Goal: Task Accomplishment & Management: Manage account settings

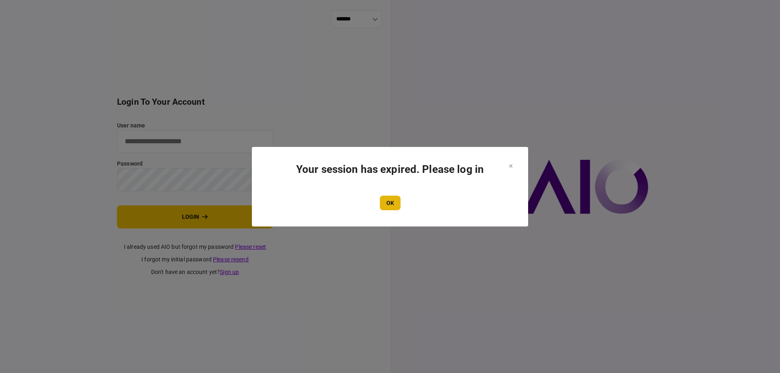
type input "*******"
drag, startPoint x: 390, startPoint y: 206, endPoint x: 320, endPoint y: 201, distance: 69.3
click at [390, 206] on button "OK" at bounding box center [390, 203] width 21 height 15
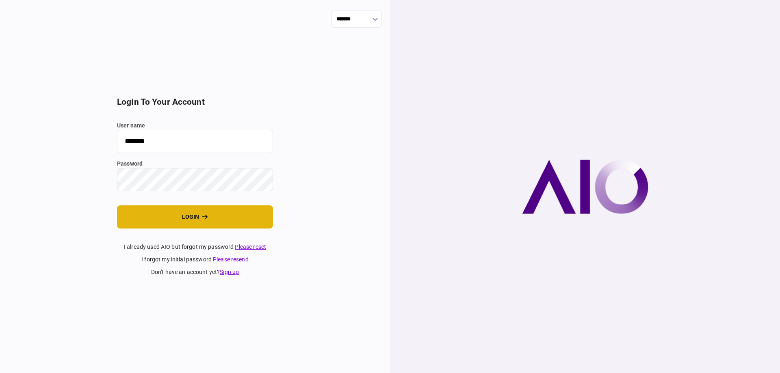
click at [206, 223] on button "login" at bounding box center [195, 217] width 156 height 23
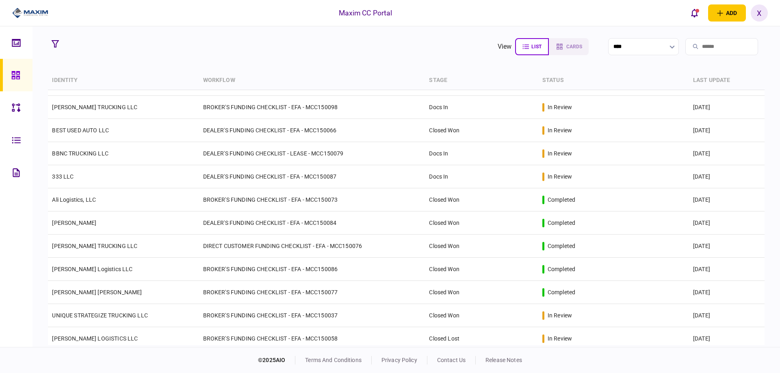
scroll to position [439, 0]
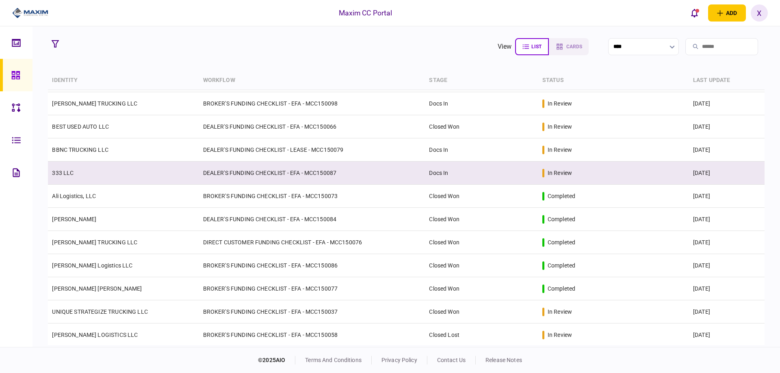
click at [93, 178] on td "333 LLC" at bounding box center [123, 173] width 151 height 23
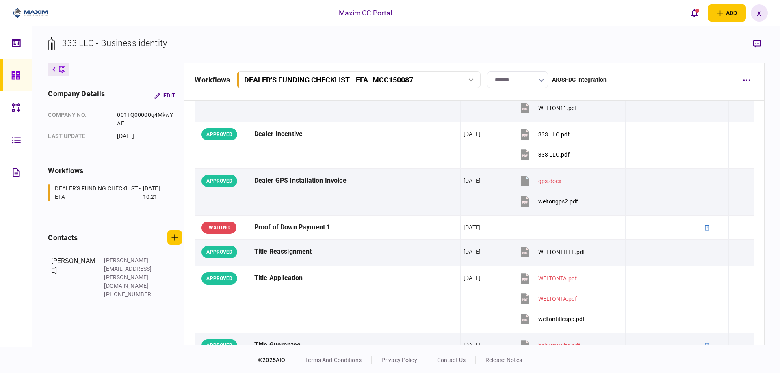
scroll to position [528, 0]
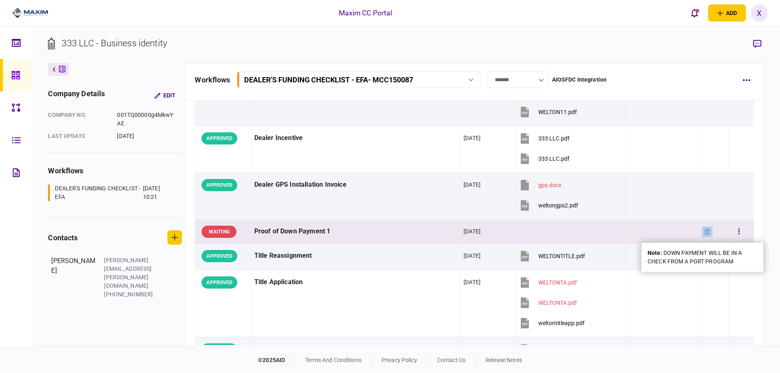
click at [705, 232] on icon at bounding box center [707, 231] width 4 height 5
click at [9, 70] on link at bounding box center [16, 75] width 32 height 32
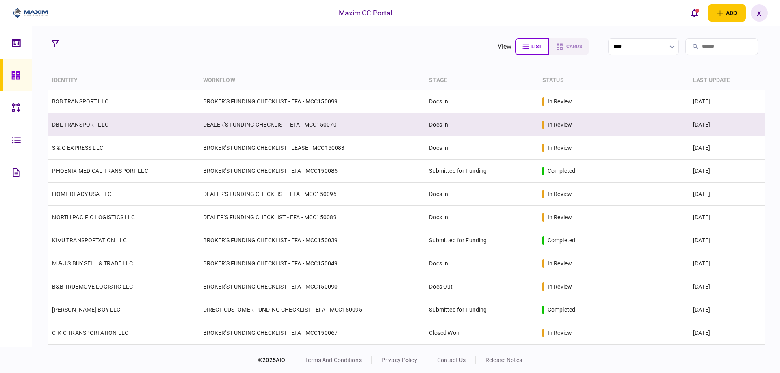
click at [256, 120] on td "DEALER'S FUNDING CHECKLIST - EFA - MCC150070" at bounding box center [312, 124] width 226 height 23
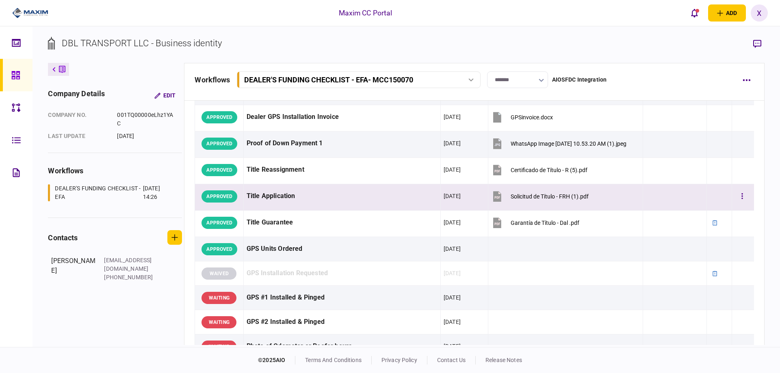
scroll to position [650, 0]
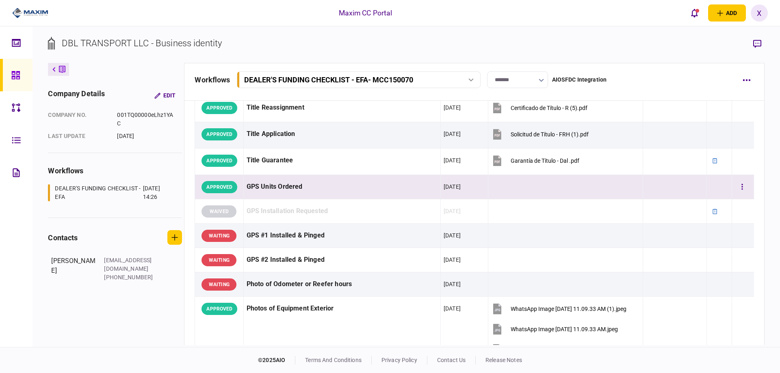
drag, startPoint x: 605, startPoint y: 189, endPoint x: 634, endPoint y: 193, distance: 29.6
click at [605, 189] on td at bounding box center [565, 187] width 155 height 24
click at [740, 188] on button "button" at bounding box center [742, 187] width 15 height 15
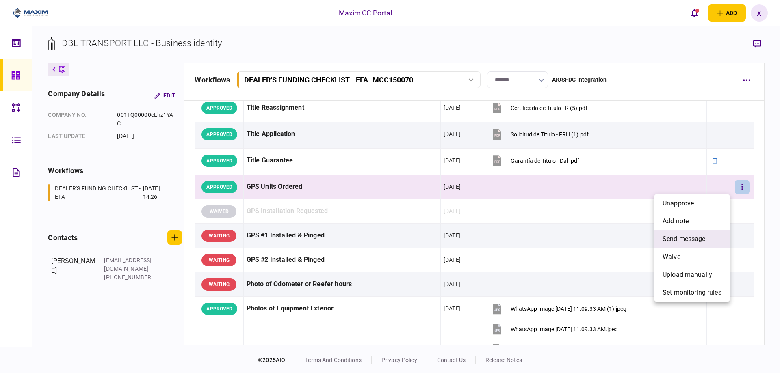
click at [703, 236] on span "send message" at bounding box center [683, 239] width 43 height 10
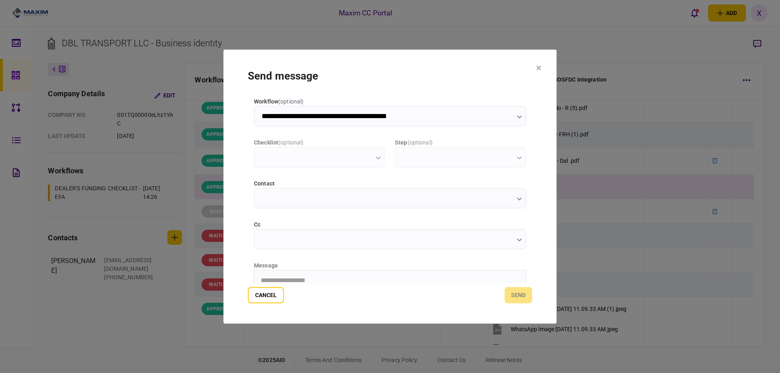
scroll to position [0, 0]
type input "**********"
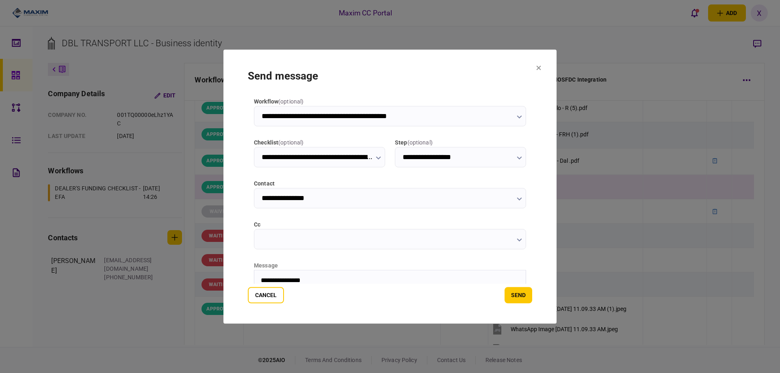
scroll to position [14, 0]
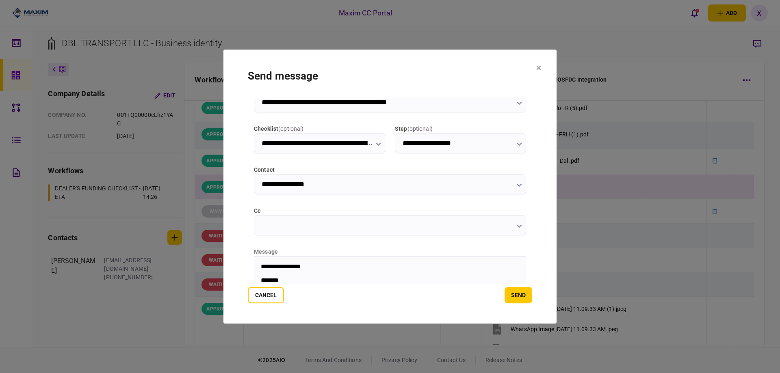
click at [304, 276] on body "**********" at bounding box center [389, 273] width 271 height 21
click at [530, 297] on button "send" at bounding box center [518, 295] width 28 height 16
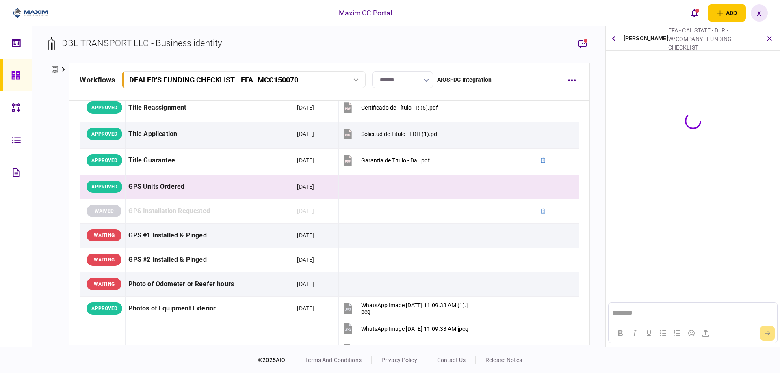
scroll to position [0, 0]
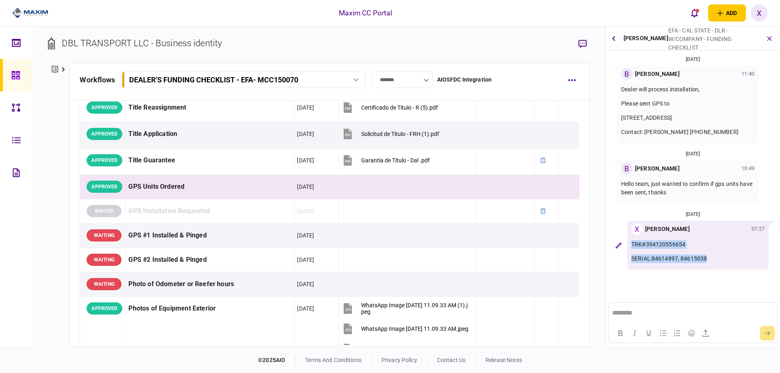
drag, startPoint x: 711, startPoint y: 258, endPoint x: 629, endPoint y: 243, distance: 83.4
click at [629, 243] on div "X Xiomara Rodriguez 07:27 TRK#394120556654 SERIAL:84614897, 84615038" at bounding box center [697, 245] width 141 height 49
copy div "TRK#394120556654 SERIAL:84614897, 84615038"
click at [665, 274] on section "06 Oct 2025 B Bladimir Rivera 11:40 Dealer will process installation, Please se…" at bounding box center [693, 172] width 174 height 235
click at [10, 74] on link at bounding box center [16, 75] width 32 height 32
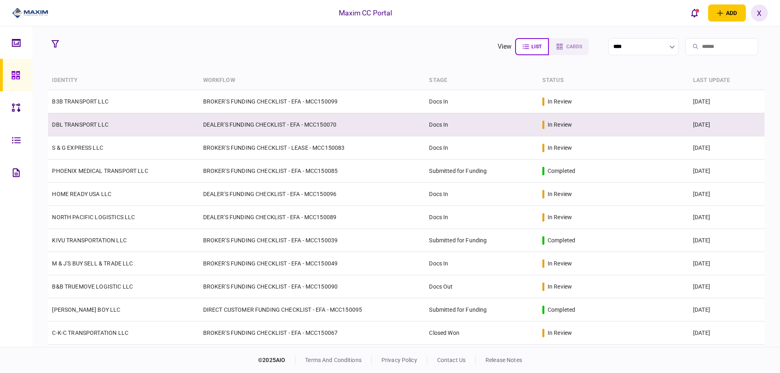
click at [75, 126] on link "DBL TRANSPORT LLC" at bounding box center [80, 124] width 56 height 6
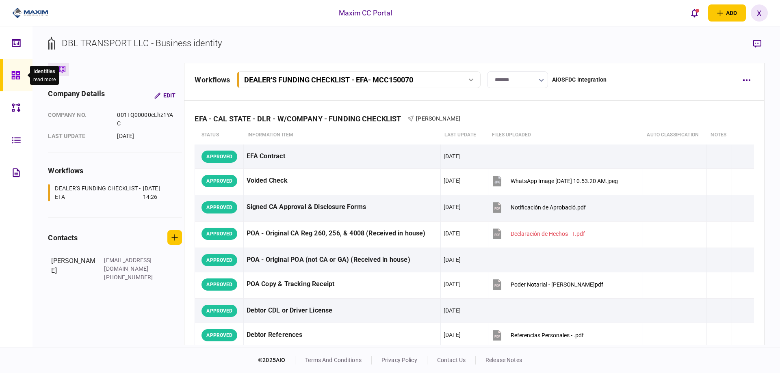
click at [19, 79] on icon at bounding box center [15, 75] width 9 height 9
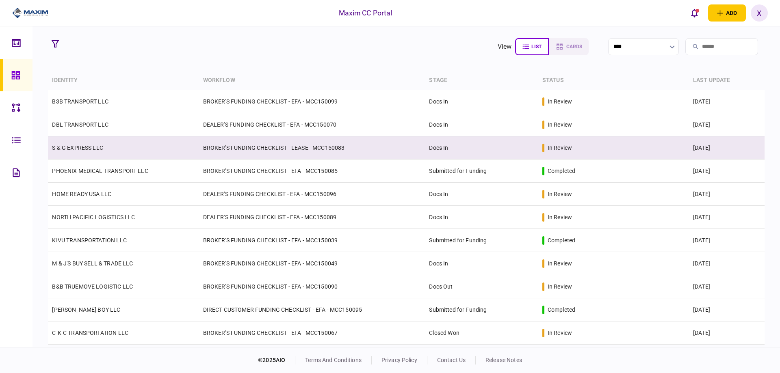
click at [82, 146] on link "S & G EXPRESS LLC" at bounding box center [77, 148] width 51 height 6
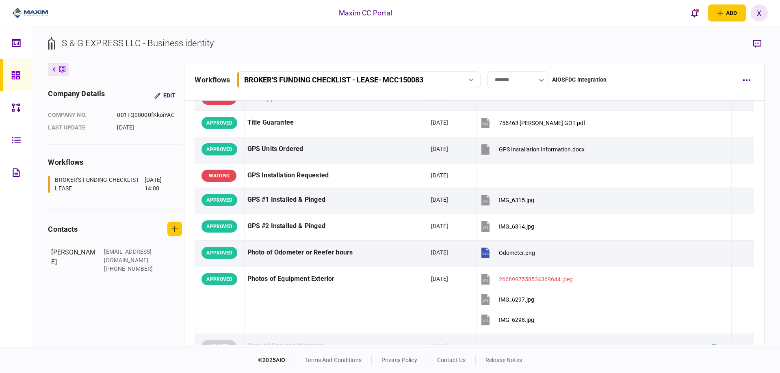
scroll to position [772, 0]
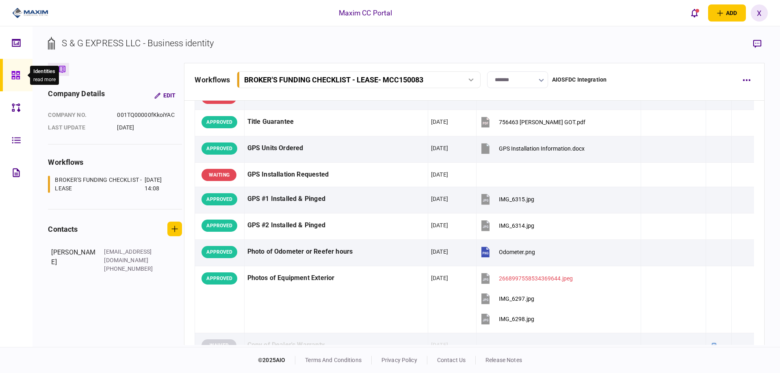
click at [15, 73] on icon at bounding box center [15, 75] width 8 height 8
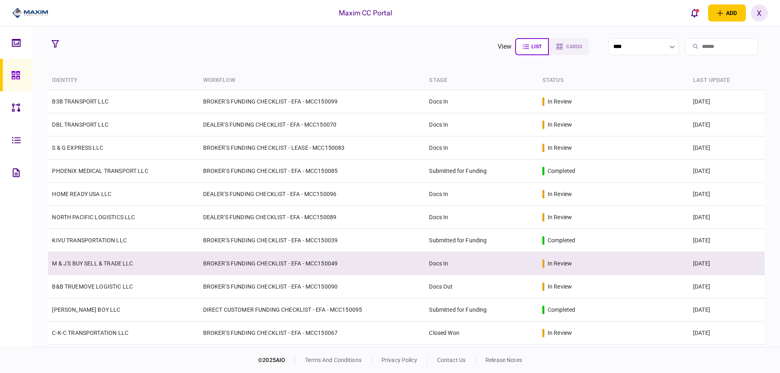
click at [136, 262] on td "M & J'S BUY SELL & TRADE LLC" at bounding box center [123, 263] width 151 height 23
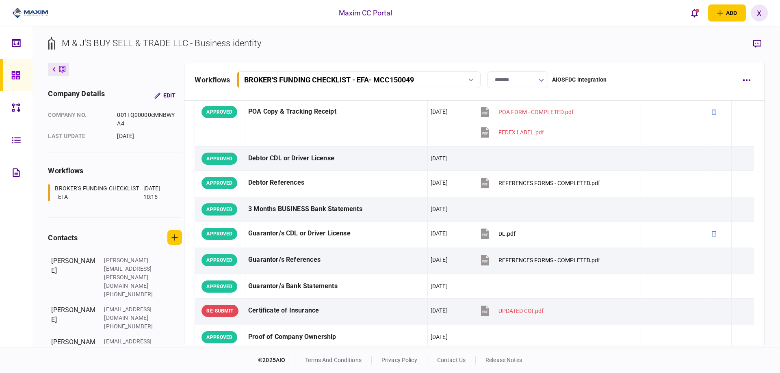
scroll to position [284, 0]
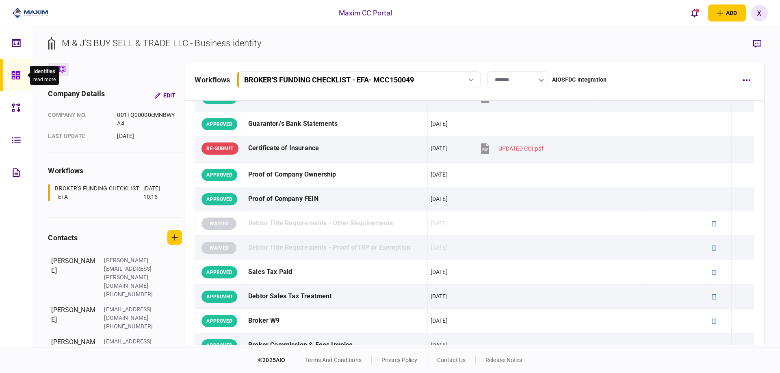
click at [13, 72] on icon at bounding box center [15, 75] width 8 height 8
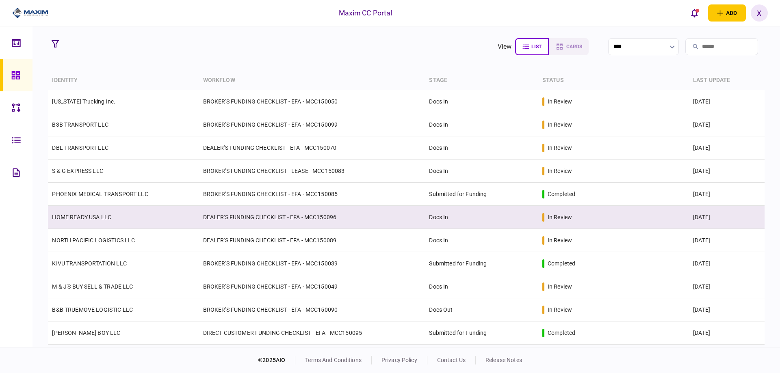
click at [299, 215] on td "DEALER'S FUNDING CHECKLIST - EFA - MCC150096" at bounding box center [312, 217] width 226 height 23
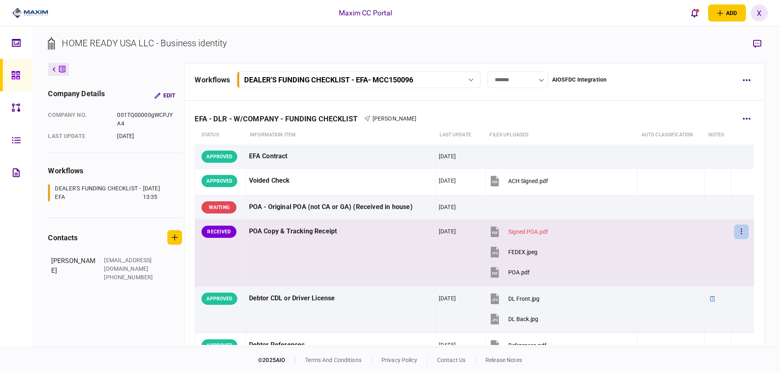
click at [740, 232] on icon "button" at bounding box center [741, 232] width 2 height 8
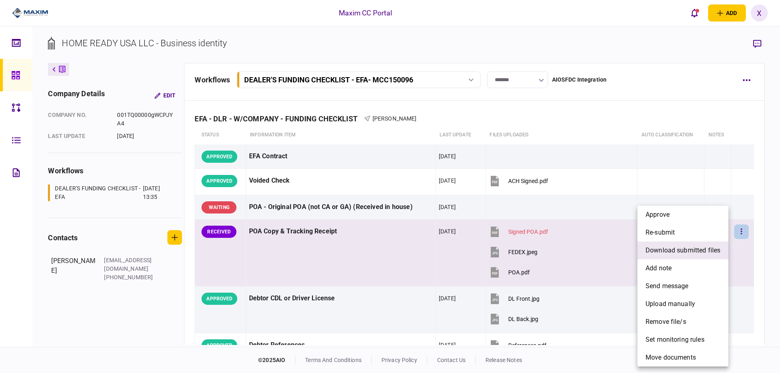
click at [688, 252] on span "download submitted files" at bounding box center [682, 251] width 75 height 10
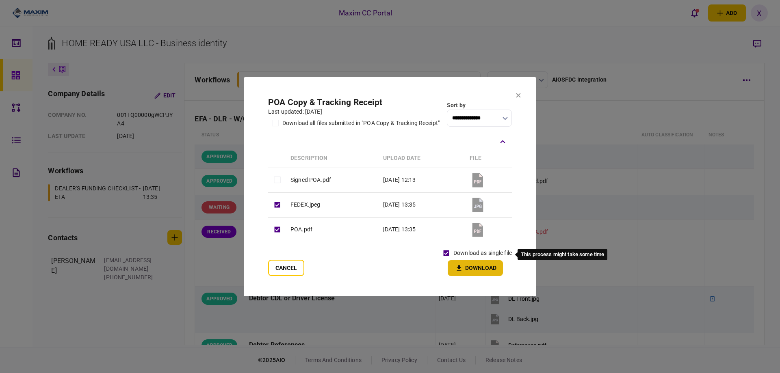
click at [471, 271] on button "Download" at bounding box center [475, 268] width 55 height 16
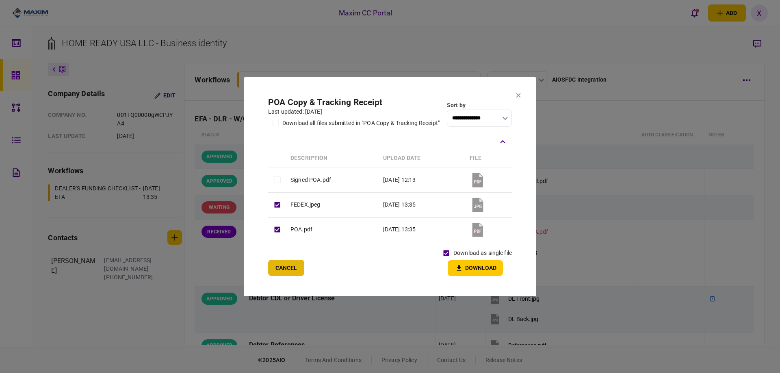
click at [291, 272] on button "Cancel" at bounding box center [286, 268] width 36 height 16
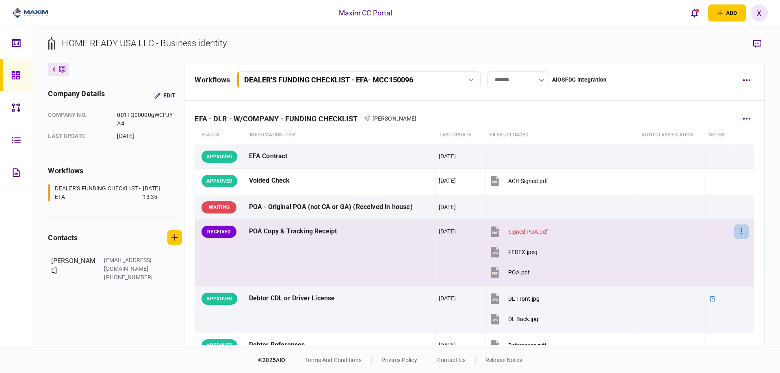
click at [738, 230] on button "button" at bounding box center [741, 232] width 15 height 15
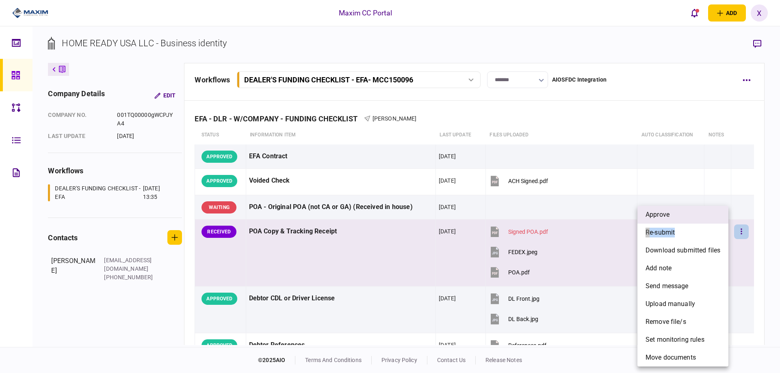
drag, startPoint x: 714, startPoint y: 224, endPoint x: 714, endPoint y: 217, distance: 6.9
click at [714, 217] on ul "approve re-submit download submitted files add note send message upload manuall…" at bounding box center [682, 286] width 91 height 161
click at [714, 217] on li "approve" at bounding box center [682, 215] width 91 height 18
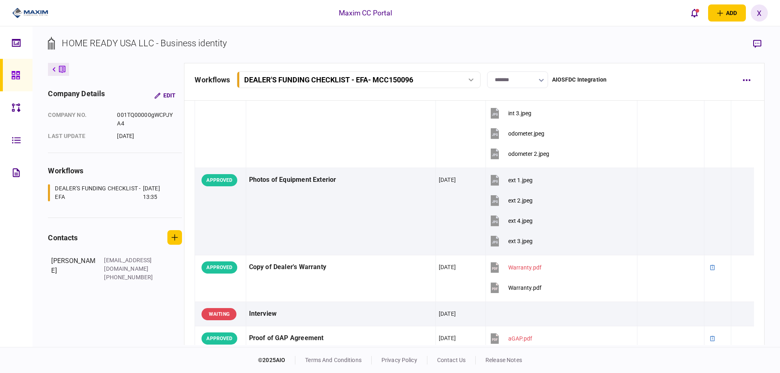
scroll to position [1015, 0]
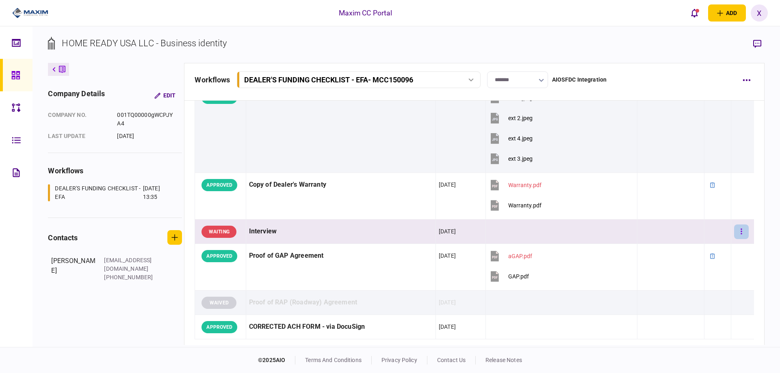
click at [734, 231] on button "button" at bounding box center [741, 232] width 15 height 15
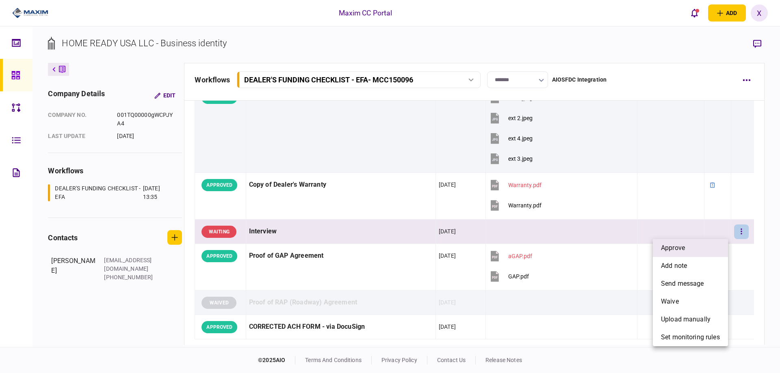
click at [709, 240] on li "approve" at bounding box center [690, 248] width 75 height 18
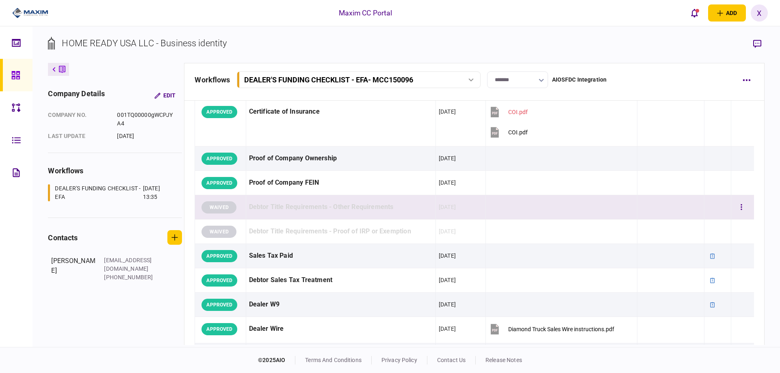
scroll to position [0, 0]
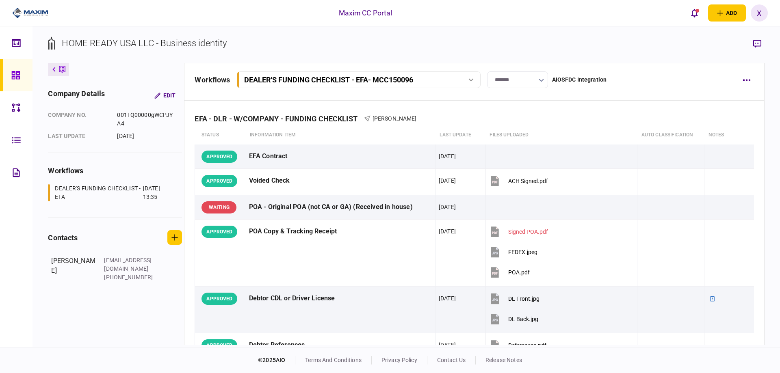
click at [528, 74] on input "*******" at bounding box center [517, 79] width 61 height 17
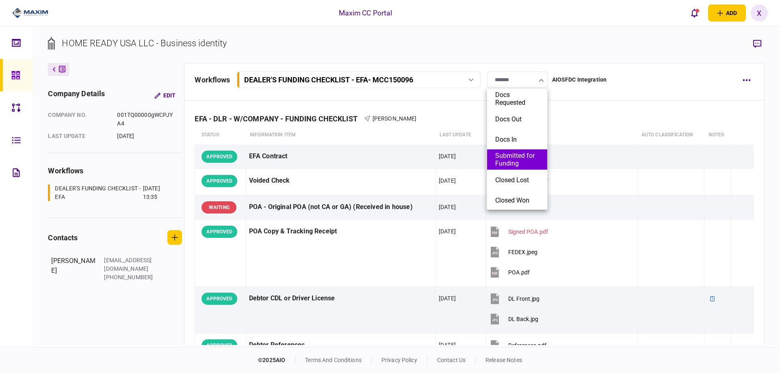
click at [522, 160] on button "Submitted for Funding" at bounding box center [517, 159] width 44 height 15
type input "**********"
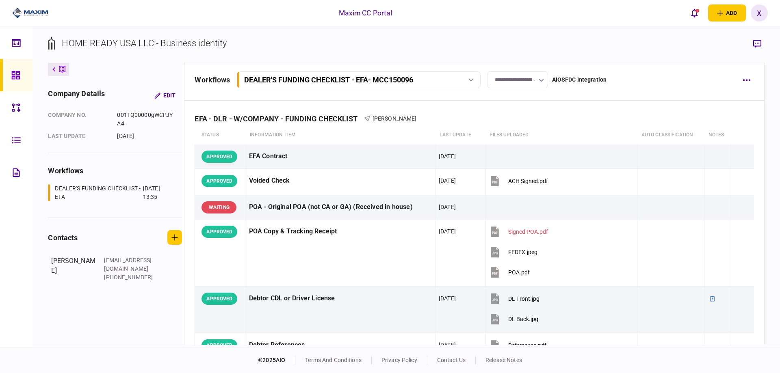
click at [9, 84] on link at bounding box center [16, 75] width 32 height 32
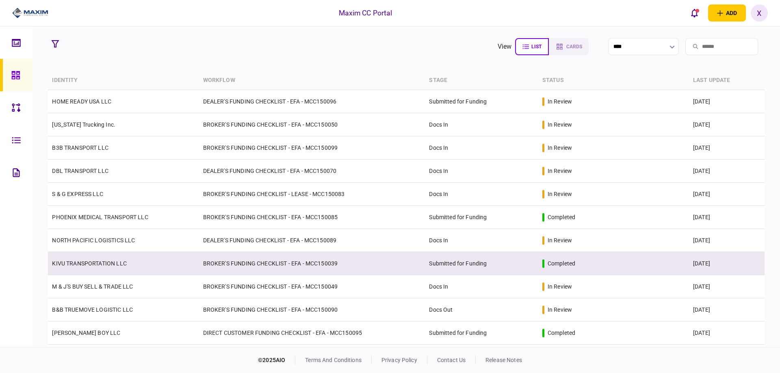
click at [72, 263] on link "KIVU TRANSPORTATION LLC" at bounding box center [89, 263] width 74 height 6
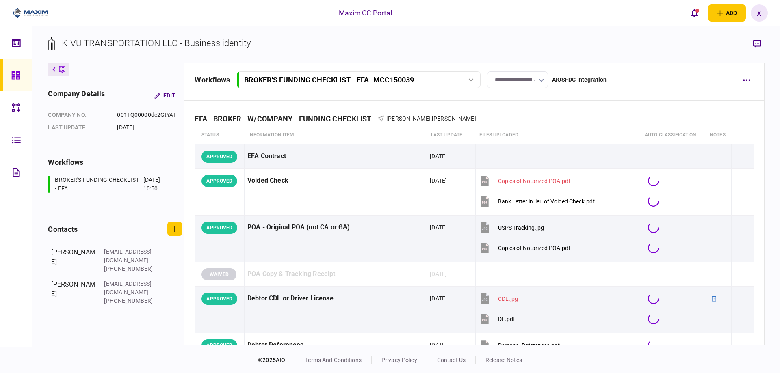
click at [504, 81] on input "**********" at bounding box center [517, 79] width 61 height 17
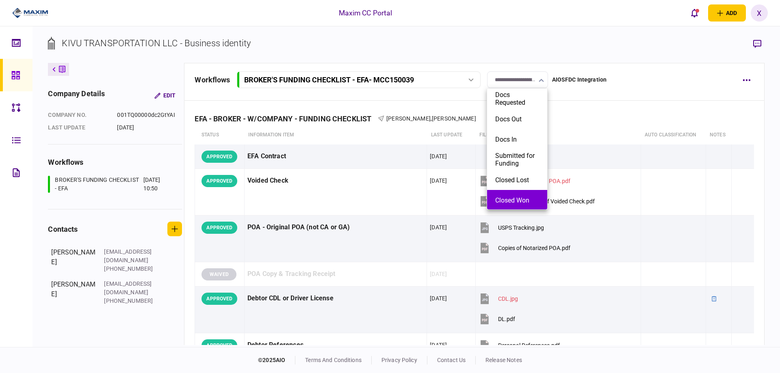
click at [515, 202] on button "Closed Won" at bounding box center [517, 201] width 44 height 8
type input "**********"
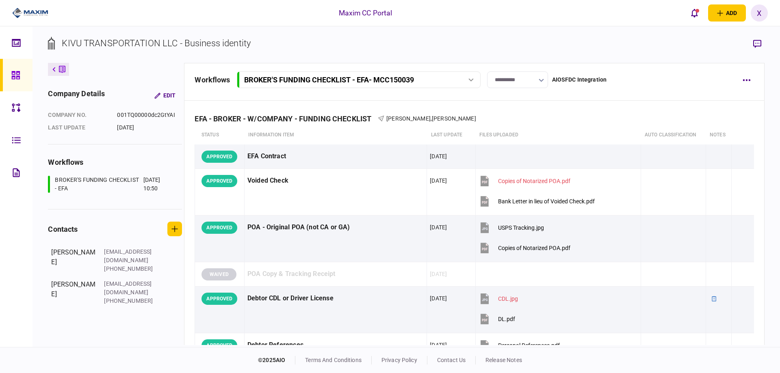
click at [56, 69] on button at bounding box center [58, 69] width 21 height 13
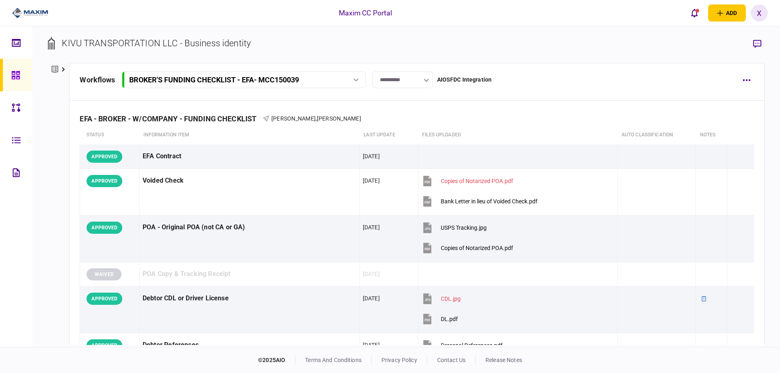
click at [17, 73] on icon at bounding box center [15, 75] width 9 height 9
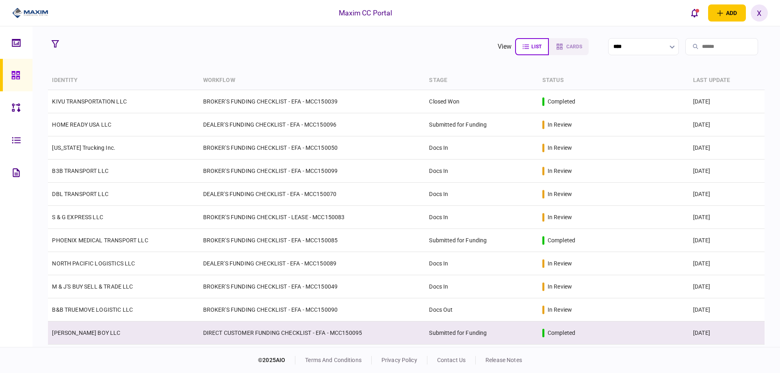
click at [117, 323] on td "[PERSON_NAME] BOY LLC" at bounding box center [123, 333] width 151 height 23
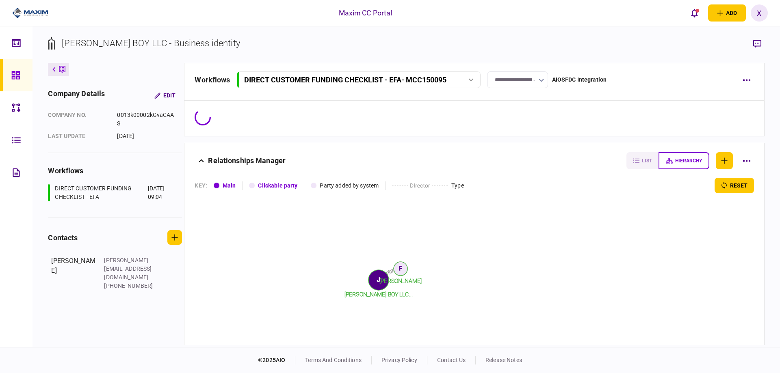
click at [515, 83] on input "**********" at bounding box center [517, 79] width 61 height 17
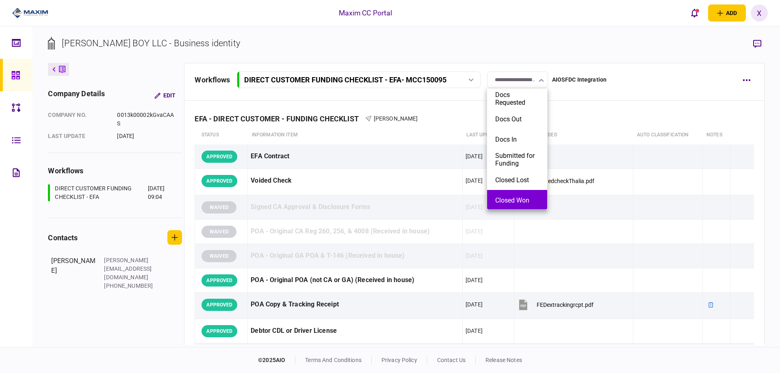
click at [512, 193] on li "Closed Won" at bounding box center [517, 200] width 60 height 20
type input "**********"
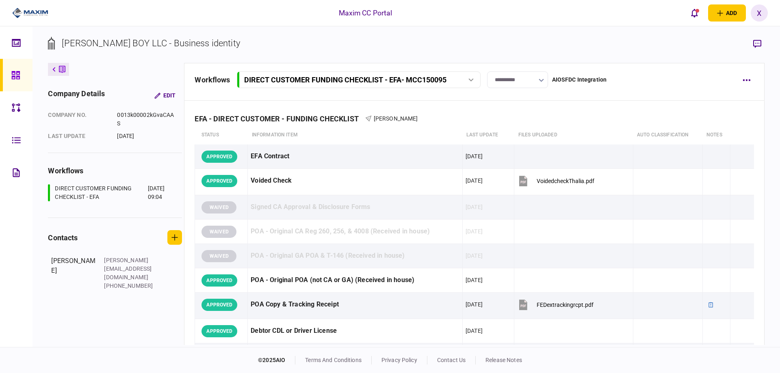
click at [7, 74] on link at bounding box center [16, 75] width 32 height 32
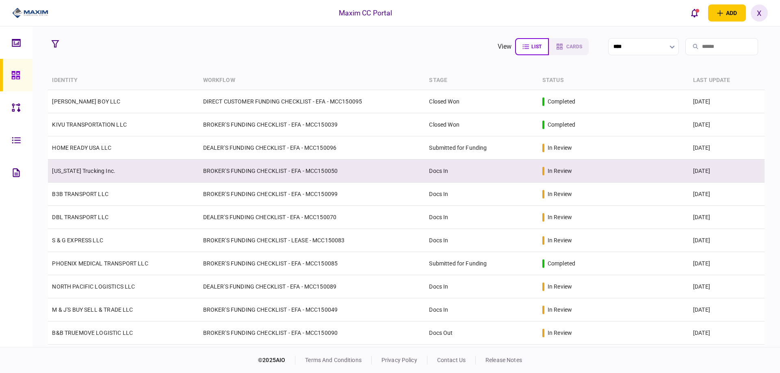
click at [78, 174] on link "Arizona Trucking Inc." at bounding box center [83, 171] width 63 height 6
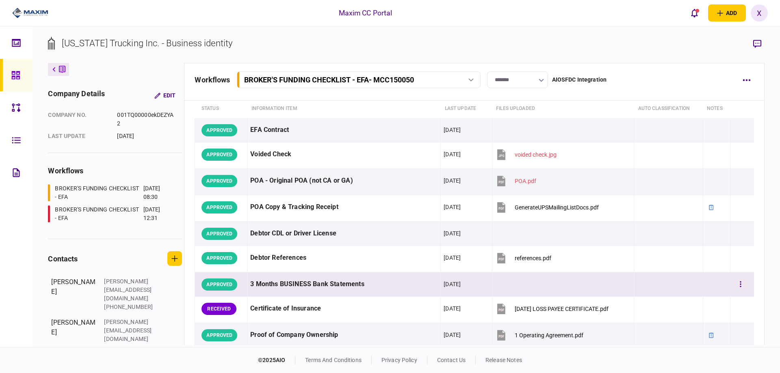
scroll to position [41, 0]
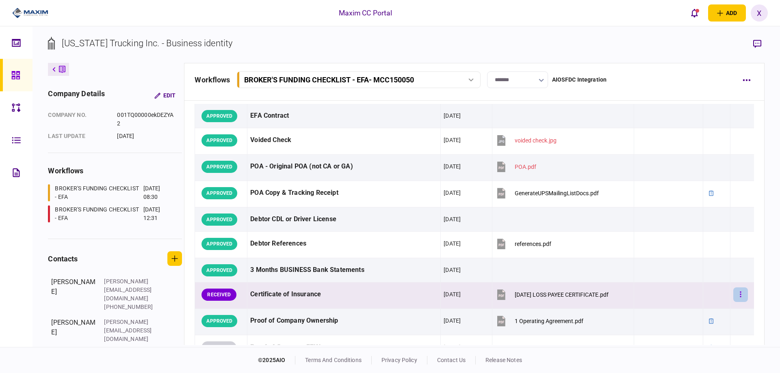
click at [738, 295] on button "button" at bounding box center [740, 295] width 15 height 15
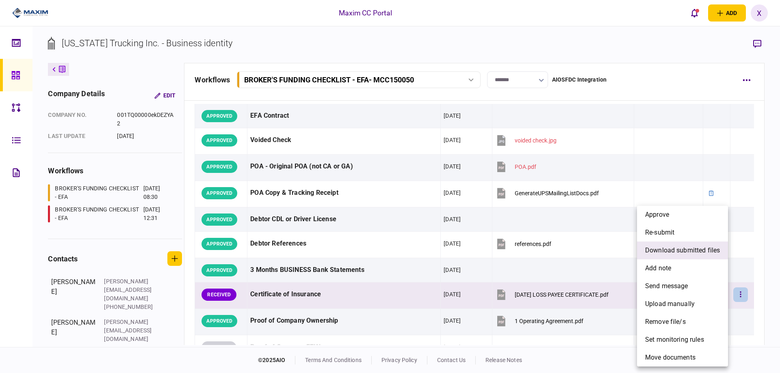
click at [687, 250] on span "download submitted files" at bounding box center [682, 251] width 75 height 10
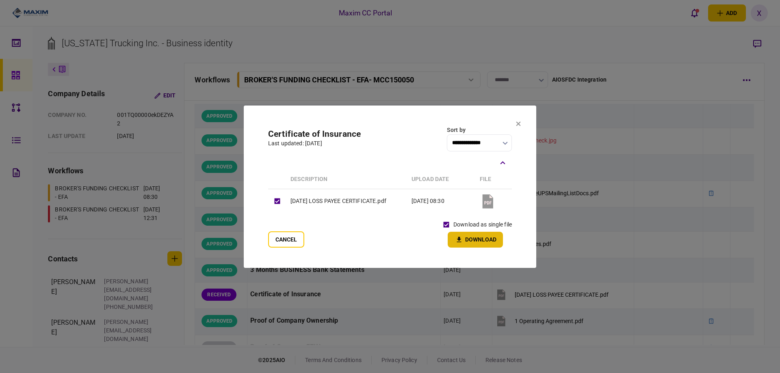
click at [468, 242] on button "Download" at bounding box center [475, 240] width 55 height 16
click at [517, 123] on icon at bounding box center [518, 123] width 5 height 5
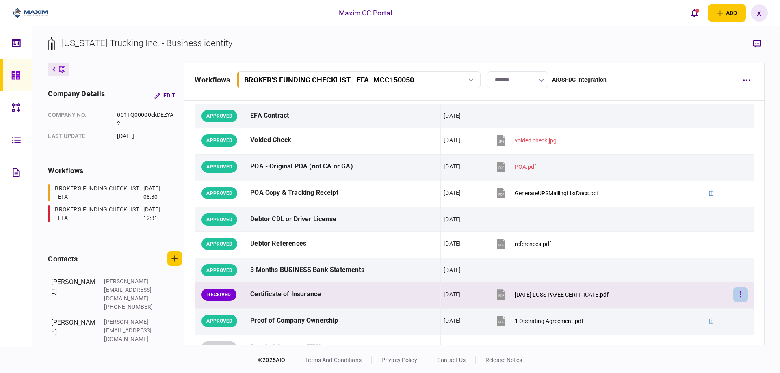
click at [740, 296] on icon "button" at bounding box center [741, 295] width 2 height 8
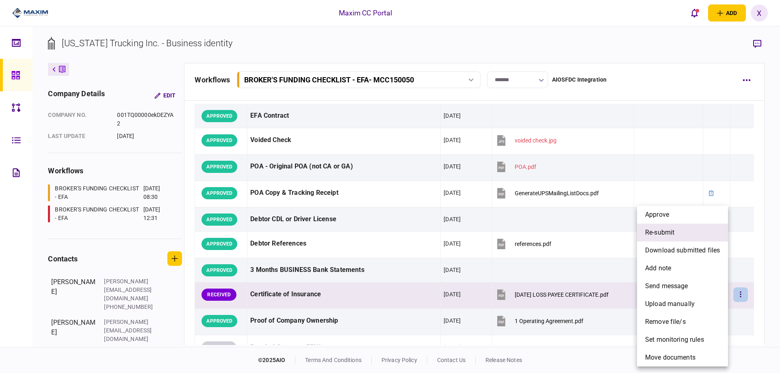
click at [697, 236] on li "re-submit" at bounding box center [682, 233] width 91 height 18
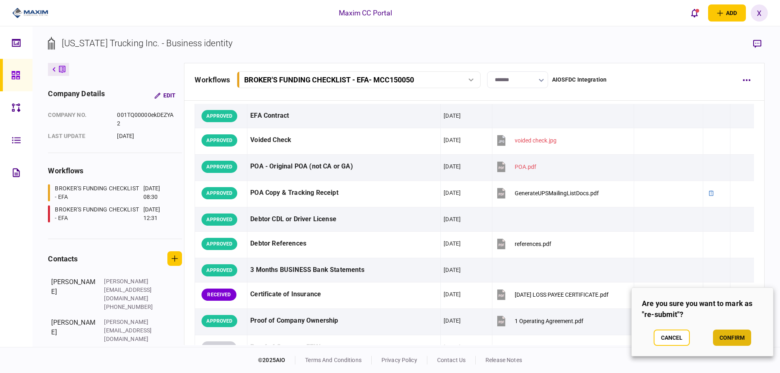
click at [740, 342] on button "confirm" at bounding box center [732, 338] width 38 height 16
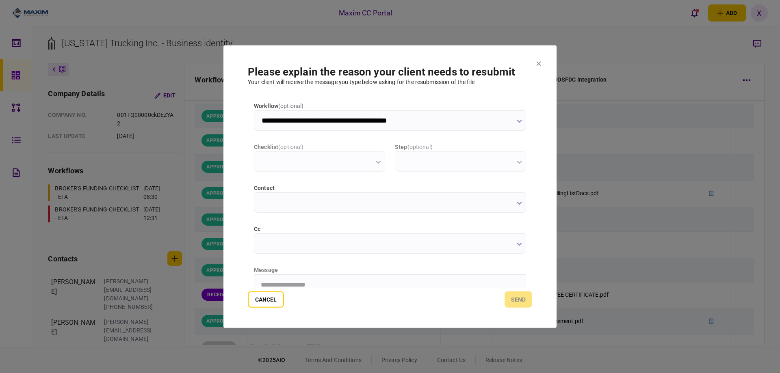
scroll to position [0, 0]
type input "**********"
click at [286, 280] on html "**********" at bounding box center [389, 285] width 271 height 20
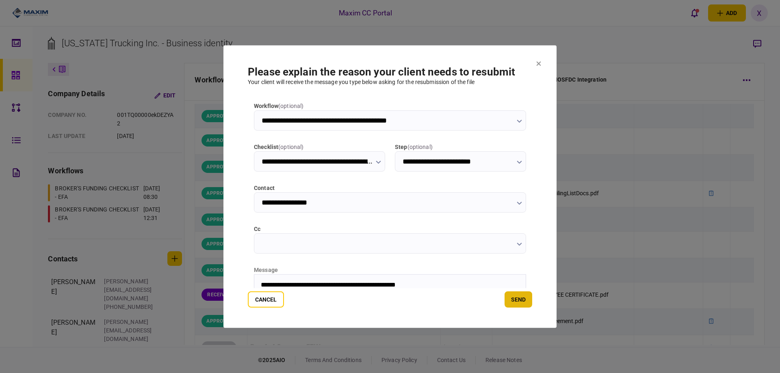
click at [515, 303] on button "send" at bounding box center [518, 300] width 28 height 16
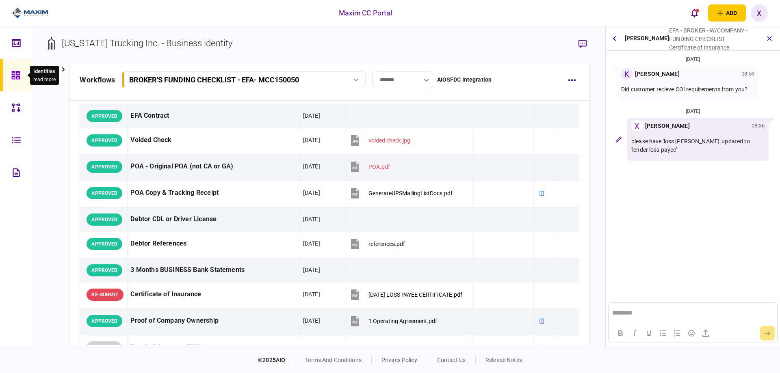
click at [23, 74] on div at bounding box center [17, 75] width 13 height 32
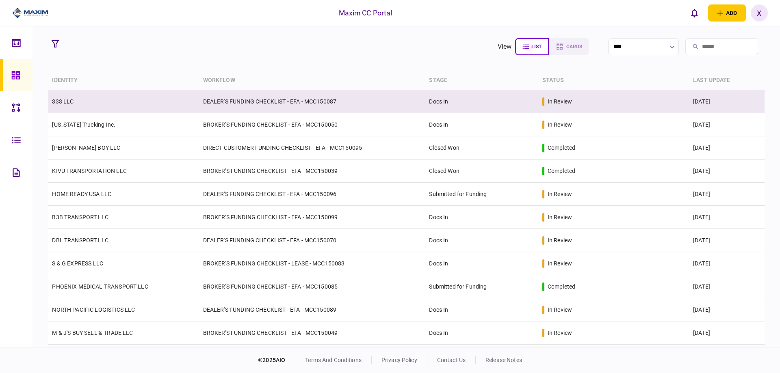
click at [84, 100] on td "333 LLC" at bounding box center [123, 101] width 151 height 23
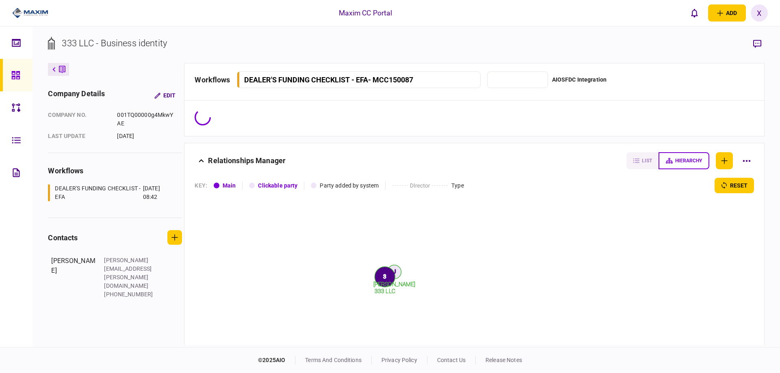
type input "*******"
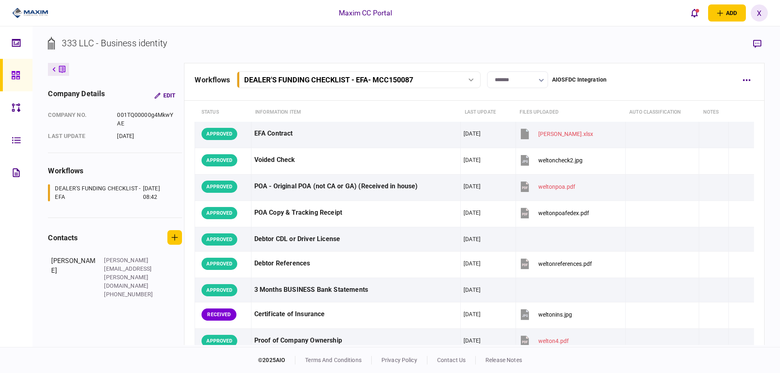
scroll to position [63, 0]
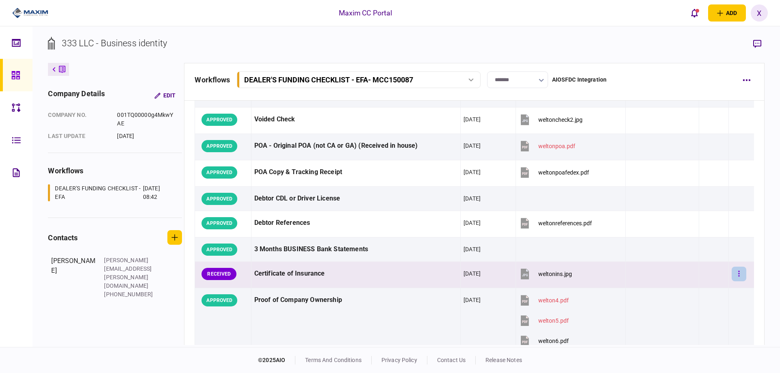
click at [732, 271] on button "button" at bounding box center [739, 274] width 15 height 15
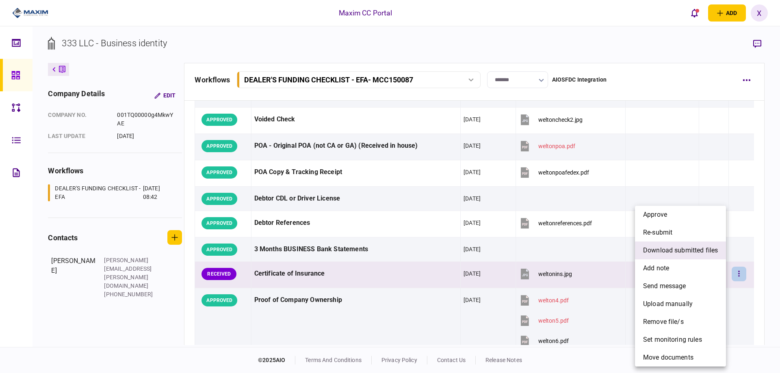
click at [703, 249] on span "download submitted files" at bounding box center [680, 251] width 75 height 10
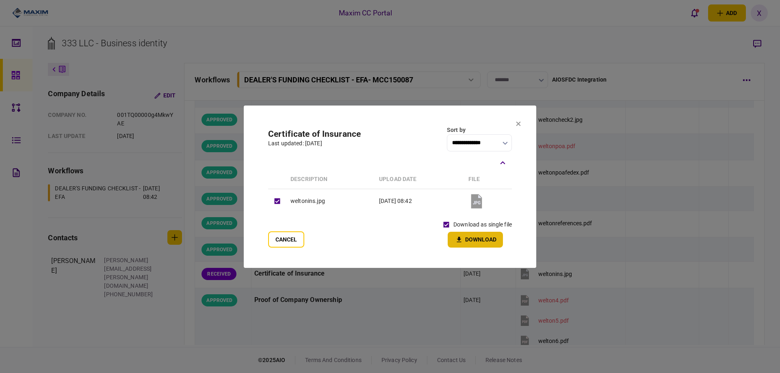
click at [470, 242] on button "Download" at bounding box center [475, 240] width 55 height 16
click at [515, 122] on section "**********" at bounding box center [390, 187] width 292 height 162
click at [517, 122] on icon at bounding box center [518, 123] width 4 height 4
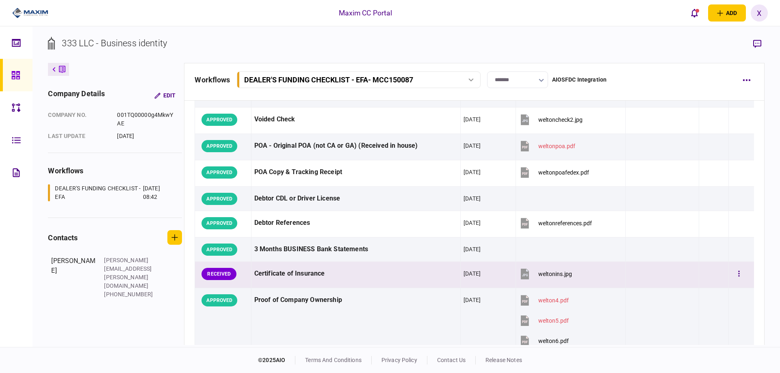
click at [740, 279] on div at bounding box center [741, 274] width 19 height 18
click at [737, 276] on button "button" at bounding box center [739, 274] width 15 height 15
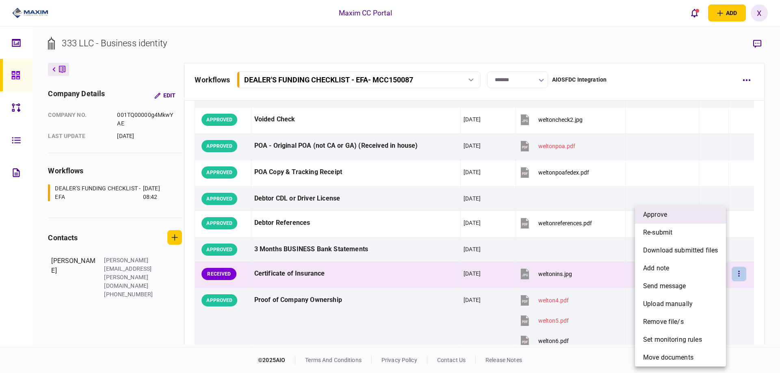
click at [667, 221] on li "approve" at bounding box center [680, 215] width 91 height 18
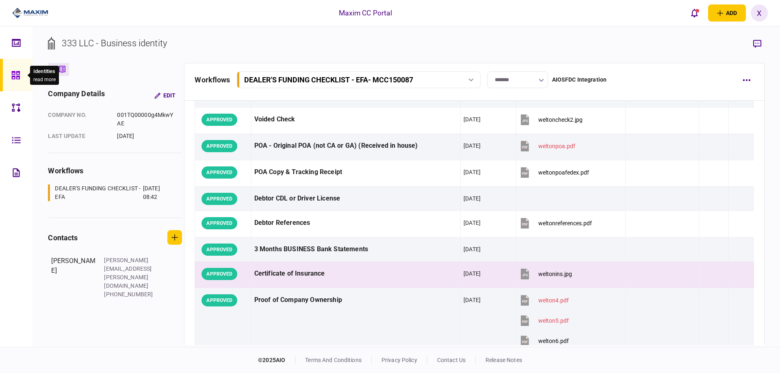
click at [21, 73] on div at bounding box center [17, 75] width 13 height 32
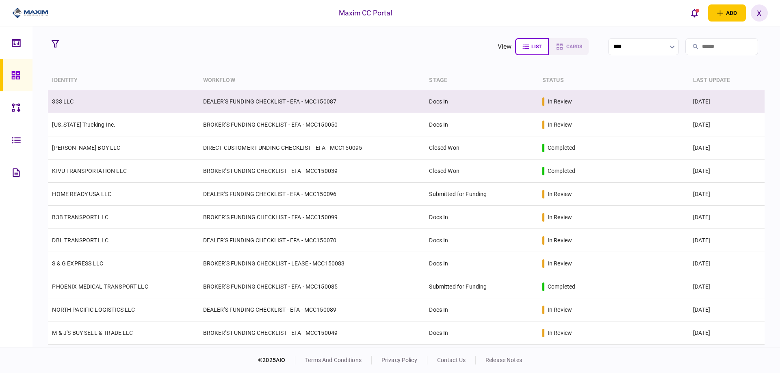
click at [56, 102] on link "333 LLC" at bounding box center [63, 101] width 22 height 6
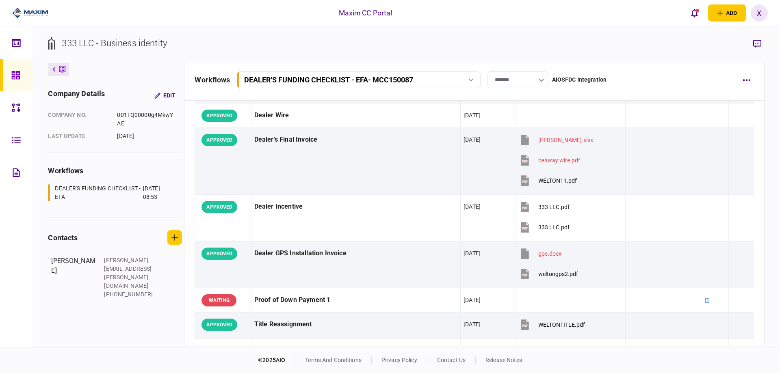
scroll to position [366, 0]
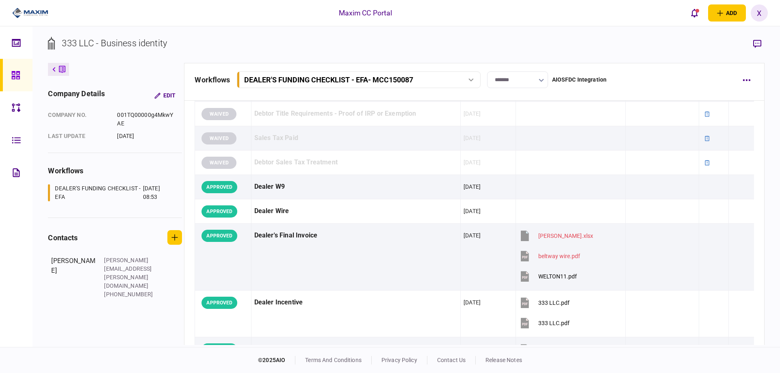
click at [30, 12] on img at bounding box center [30, 13] width 36 height 12
click at [26, 10] on img at bounding box center [30, 13] width 36 height 12
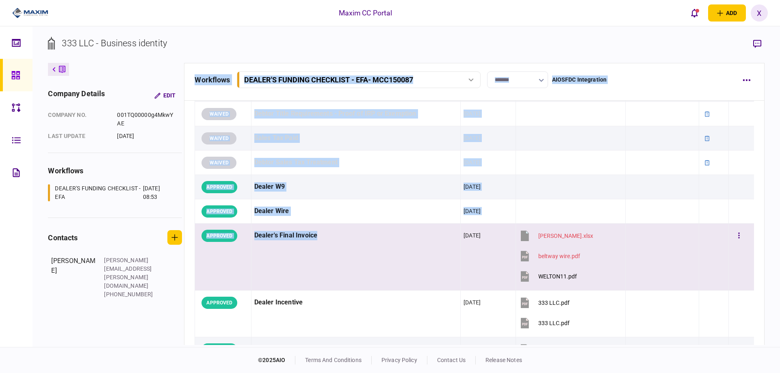
drag, startPoint x: 300, startPoint y: 243, endPoint x: 374, endPoint y: 290, distance: 87.2
click at [340, 281] on section "workflows DEALER'S FUNDING CHECKLIST - EFA - MCC150087 DEALER'S FUNDING CHECKLI…" at bounding box center [474, 204] width 580 height 282
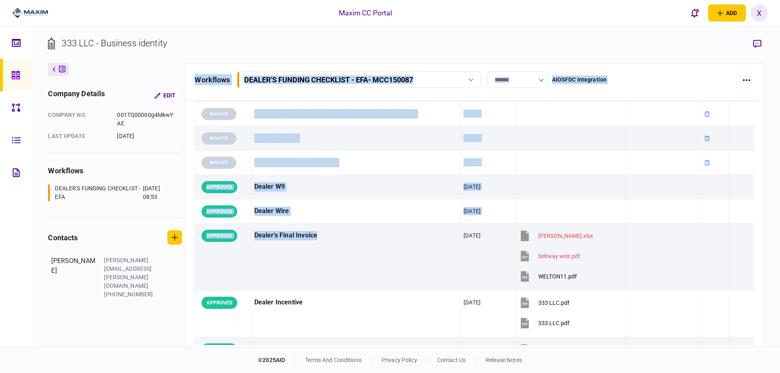
click at [13, 74] on icon at bounding box center [15, 75] width 9 height 9
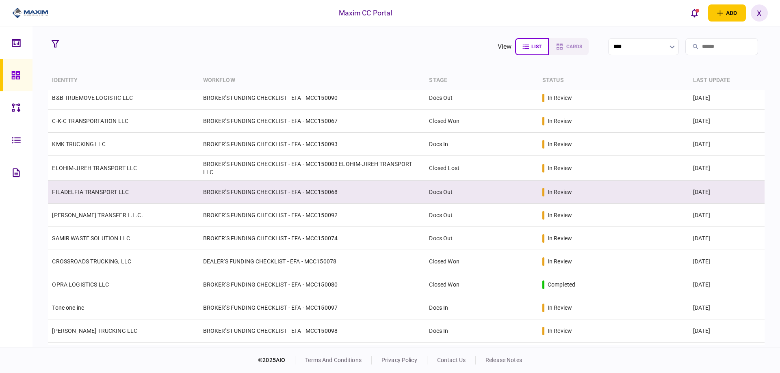
scroll to position [277, 0]
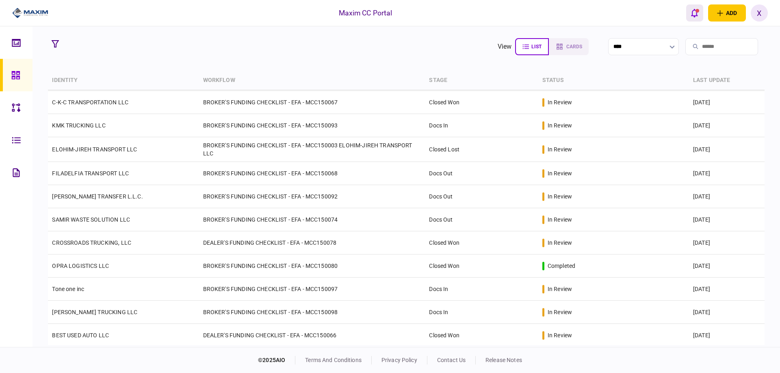
click at [702, 9] on button "open notifications list" at bounding box center [694, 12] width 17 height 17
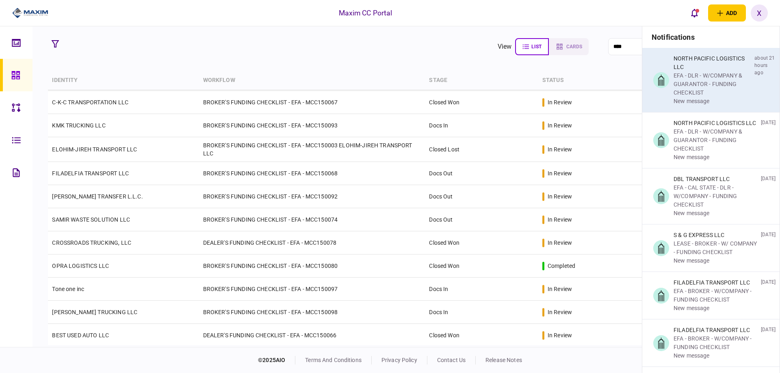
click at [699, 69] on div "NORTH PACIFIC LOGISTICS LLC" at bounding box center [712, 62] width 78 height 17
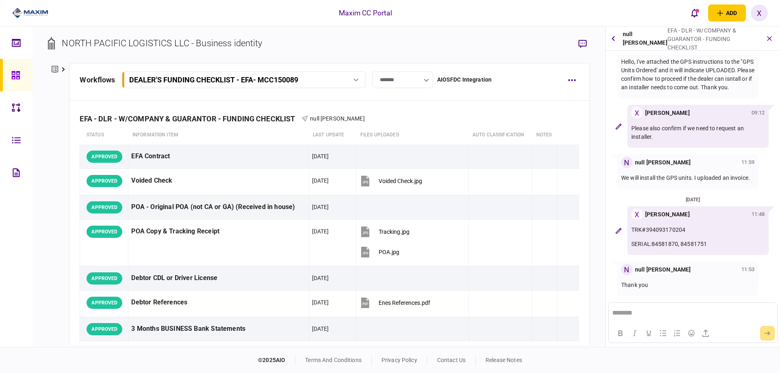
scroll to position [281, 0]
click at [691, 17] on icon "open notifications list" at bounding box center [694, 13] width 7 height 9
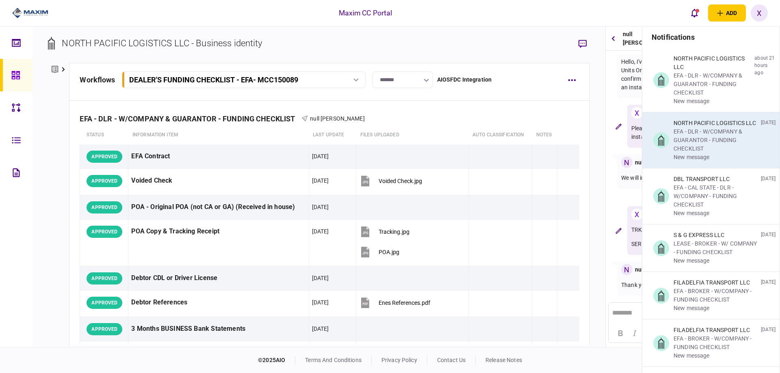
scroll to position [0, 0]
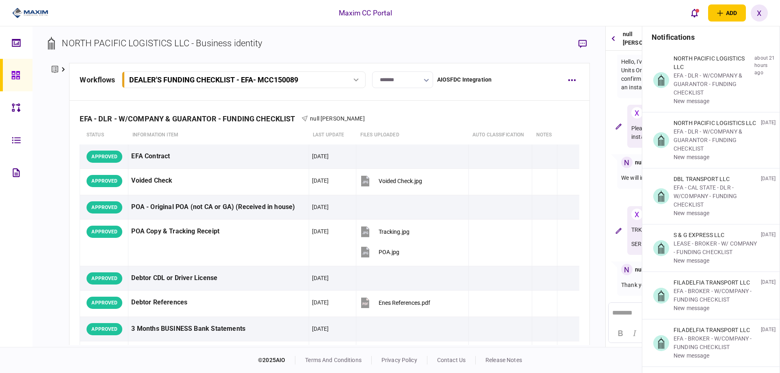
click at [16, 13] on img at bounding box center [30, 13] width 36 height 12
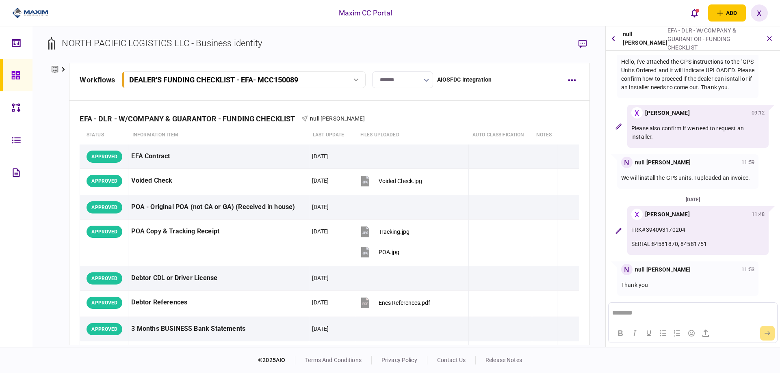
click at [24, 9] on img at bounding box center [30, 13] width 36 height 12
click at [27, 10] on img at bounding box center [30, 13] width 36 height 12
click at [21, 75] on div at bounding box center [17, 75] width 13 height 32
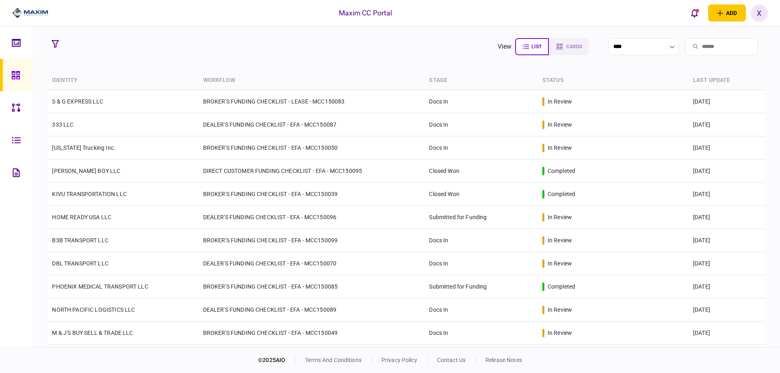
click at [30, 5] on div at bounding box center [27, 13] width 54 height 26
click at [17, 11] on img at bounding box center [30, 13] width 36 height 12
click at [693, 15] on icon "open notifications list" at bounding box center [694, 13] width 7 height 9
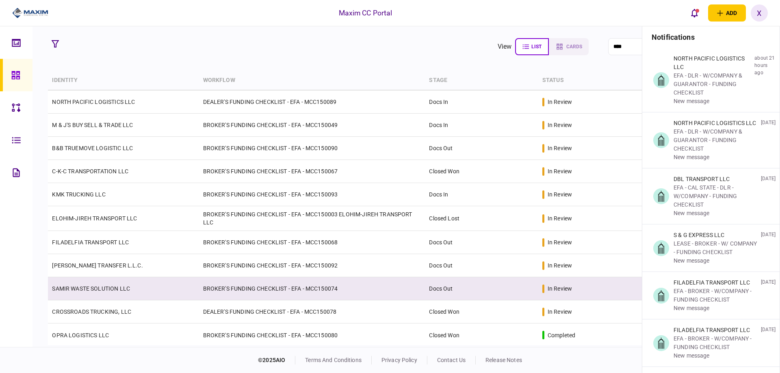
scroll to position [210, 0]
click at [111, 289] on link "SAMIR WASTE SOLUTION LLC" at bounding box center [91, 287] width 78 height 6
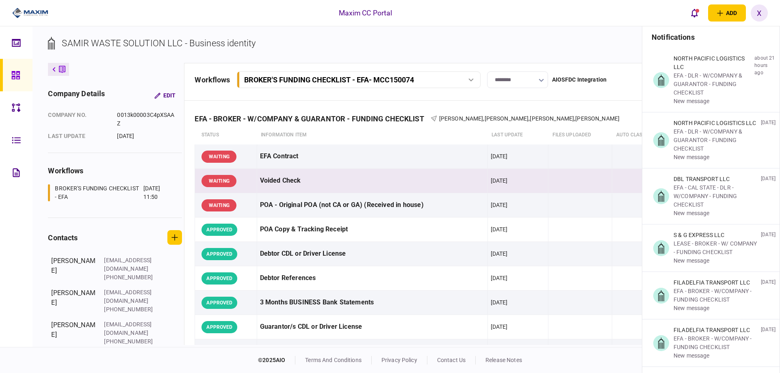
click at [634, 181] on td at bounding box center [652, 181] width 81 height 24
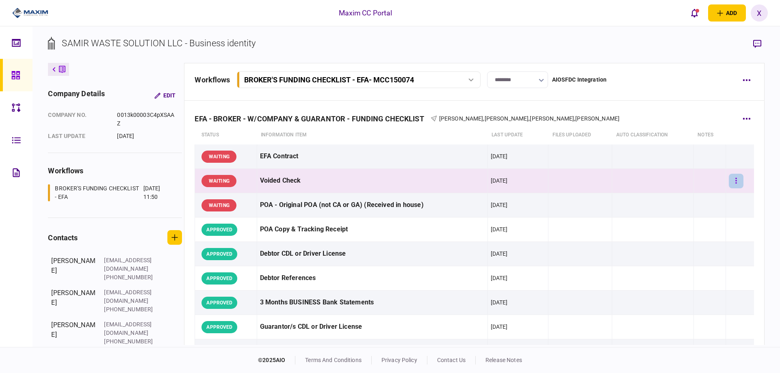
click at [736, 181] on button "button" at bounding box center [736, 181] width 15 height 15
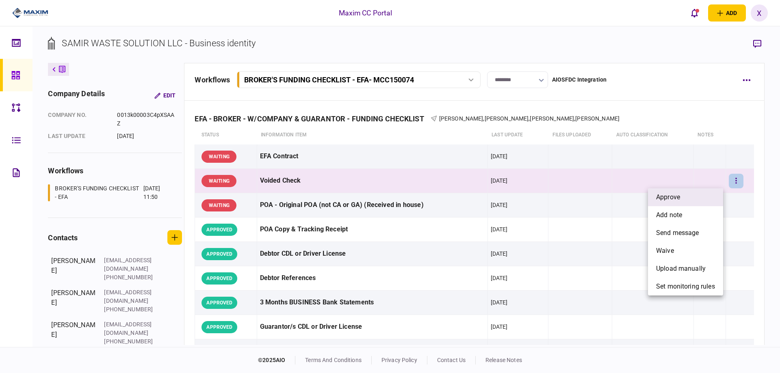
click at [673, 199] on span "approve" at bounding box center [668, 198] width 24 height 10
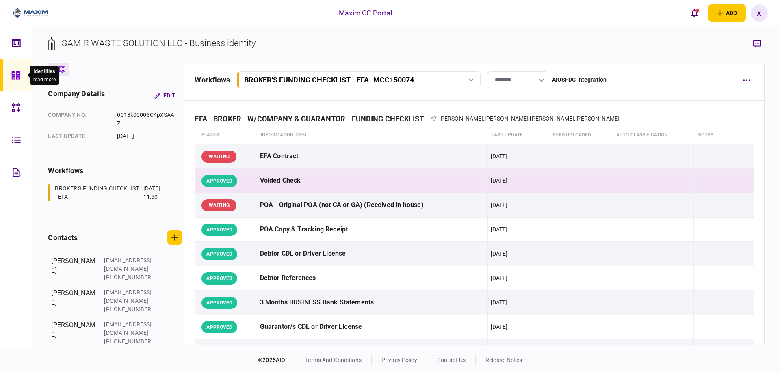
click at [16, 78] on icon at bounding box center [15, 75] width 8 height 8
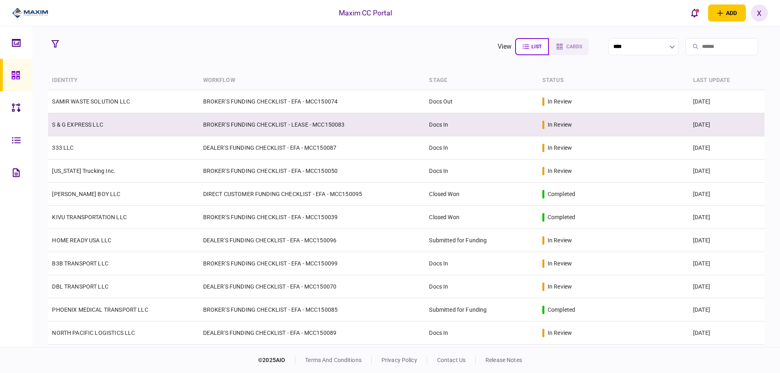
click at [75, 125] on link "S & G EXPRESS LLC" at bounding box center [77, 124] width 51 height 6
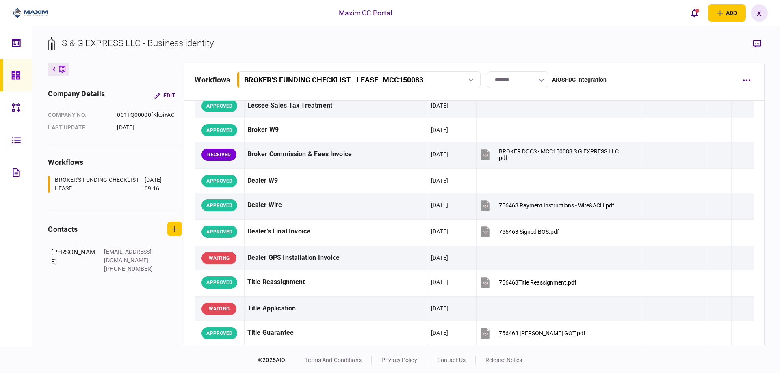
scroll to position [487, 0]
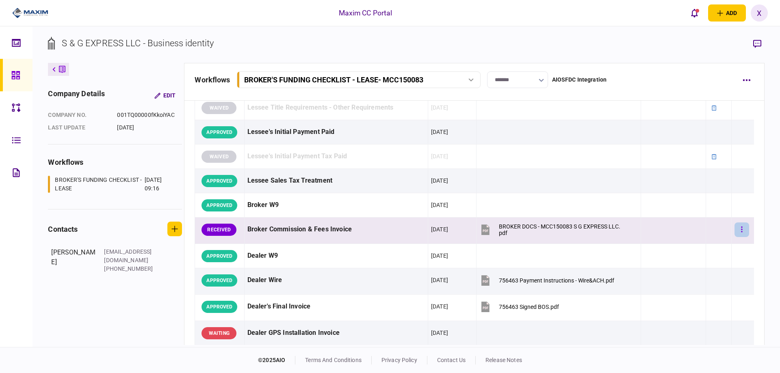
click at [738, 230] on button "button" at bounding box center [741, 230] width 15 height 15
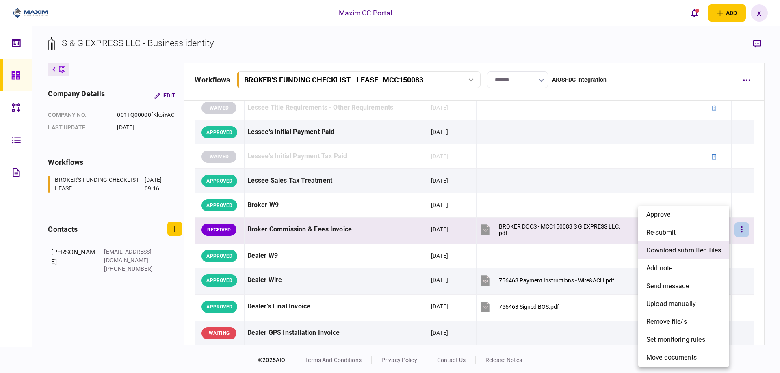
click at [694, 247] on span "download submitted files" at bounding box center [683, 251] width 75 height 10
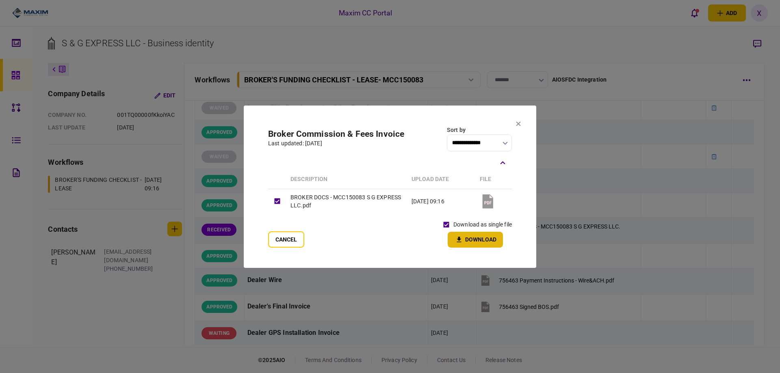
click at [465, 242] on button "Download" at bounding box center [475, 240] width 55 height 16
click at [516, 121] on button at bounding box center [518, 124] width 5 height 6
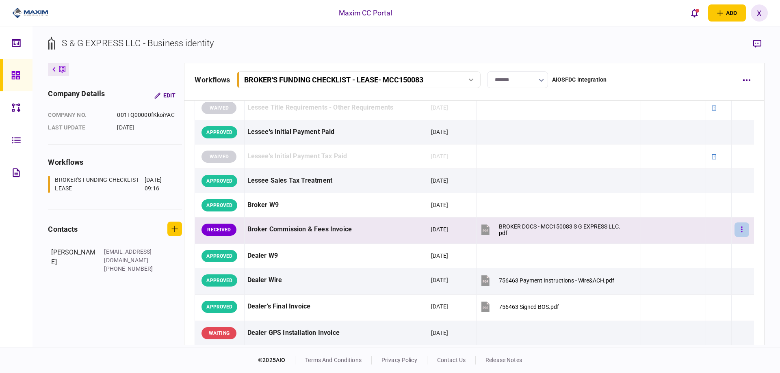
click at [742, 227] on button "button" at bounding box center [741, 230] width 15 height 15
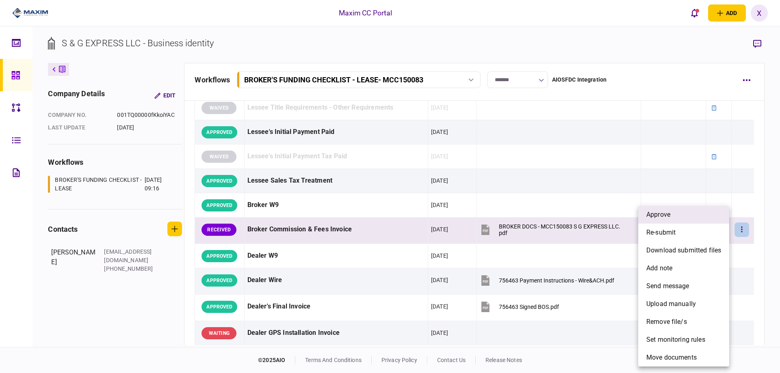
click at [687, 214] on li "approve" at bounding box center [683, 215] width 91 height 18
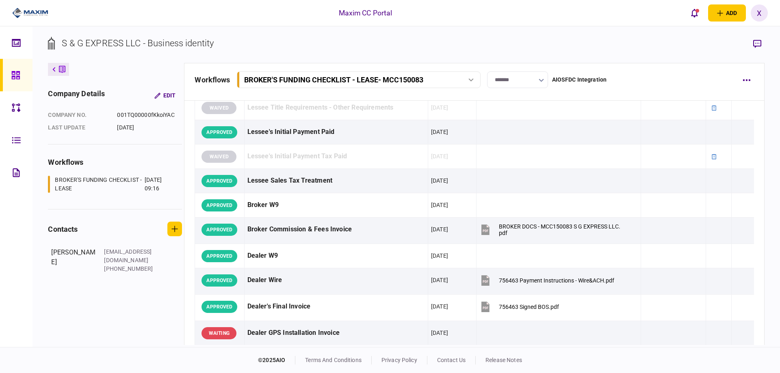
click at [12, 75] on icon at bounding box center [15, 75] width 9 height 9
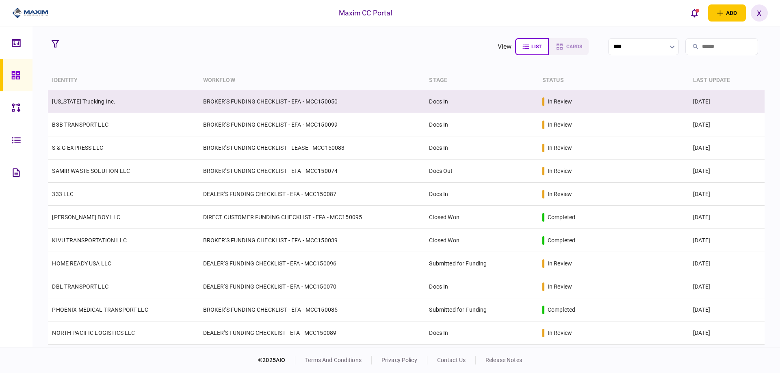
click at [120, 103] on td "Arizona Trucking Inc." at bounding box center [123, 101] width 151 height 23
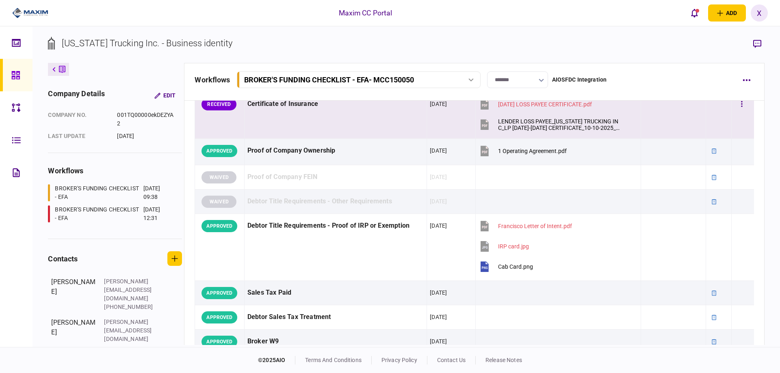
scroll to position [162, 0]
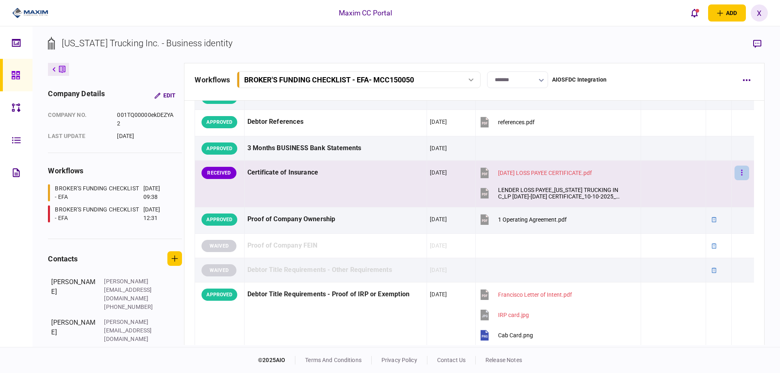
click at [739, 173] on button "button" at bounding box center [741, 173] width 15 height 15
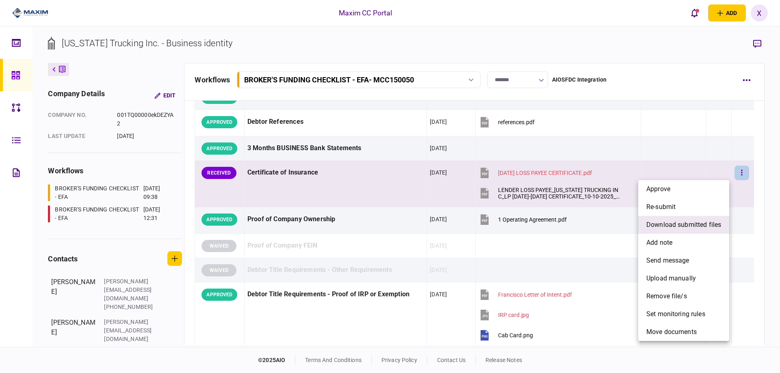
click at [714, 221] on span "download submitted files" at bounding box center [683, 225] width 75 height 10
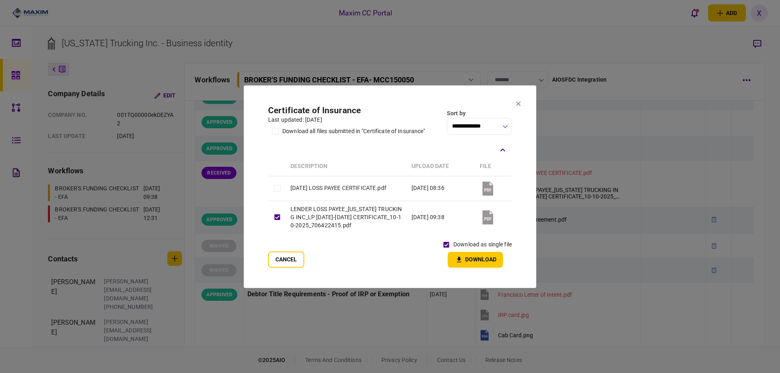
click at [465, 254] on button "Download" at bounding box center [475, 260] width 55 height 16
click at [516, 102] on icon at bounding box center [518, 104] width 4 height 4
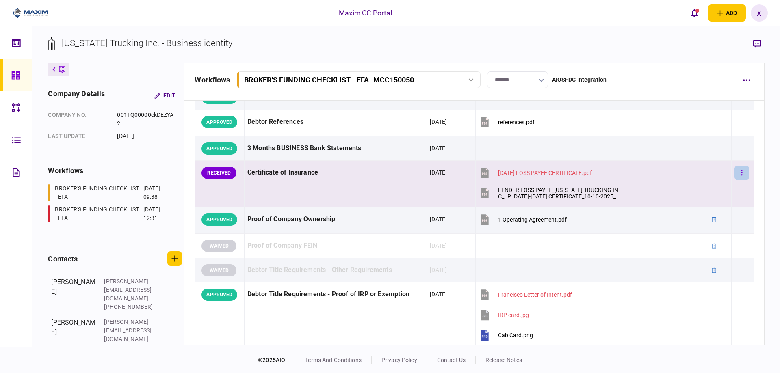
click at [741, 169] on icon "button" at bounding box center [742, 173] width 2 height 8
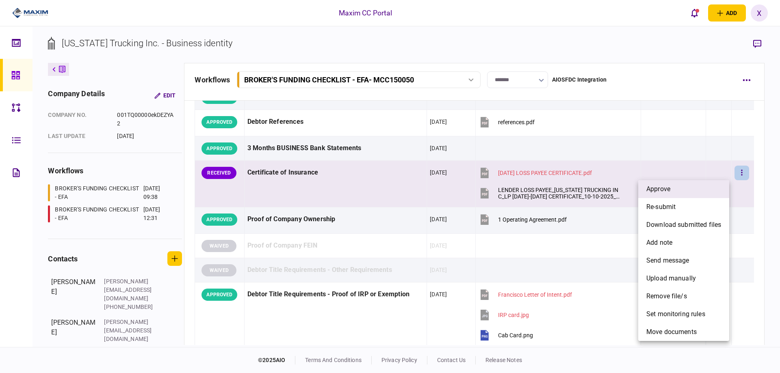
click at [706, 186] on li "approve" at bounding box center [683, 189] width 91 height 18
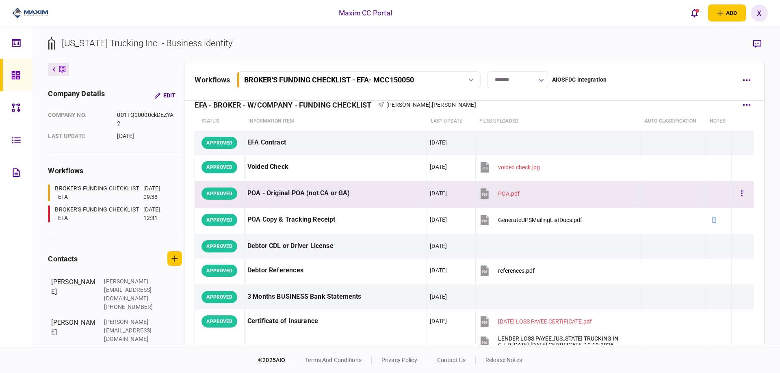
scroll to position [0, 0]
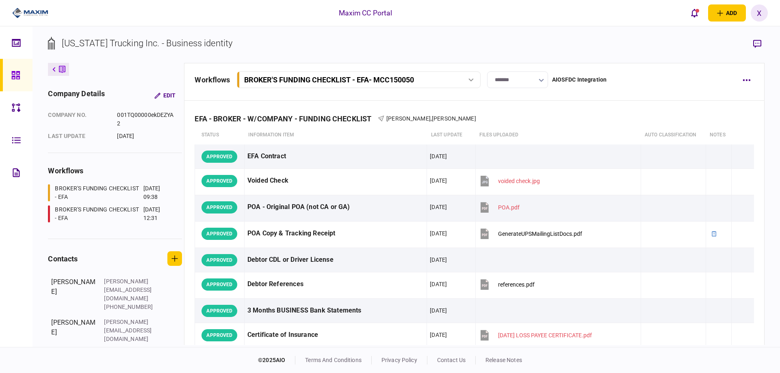
click at [9, 71] on link at bounding box center [16, 75] width 32 height 32
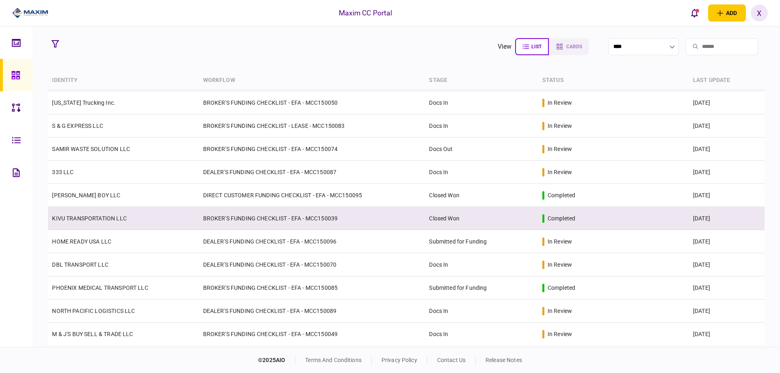
scroll to position [41, 0]
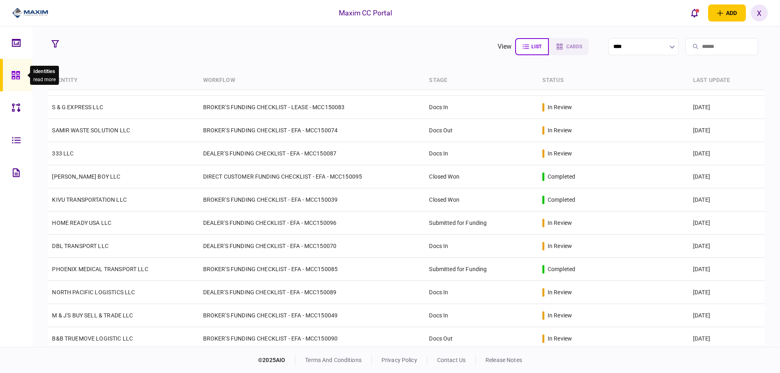
click at [13, 71] on icon at bounding box center [15, 75] width 9 height 9
click at [41, 4] on div at bounding box center [27, 13] width 54 height 26
click at [17, 73] on icon at bounding box center [15, 75] width 9 height 9
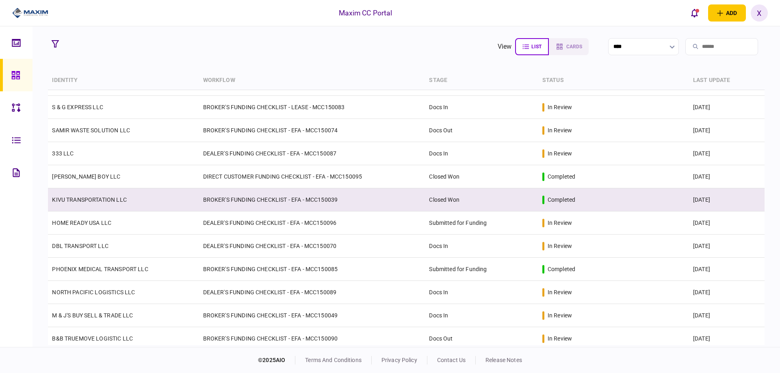
scroll to position [0, 0]
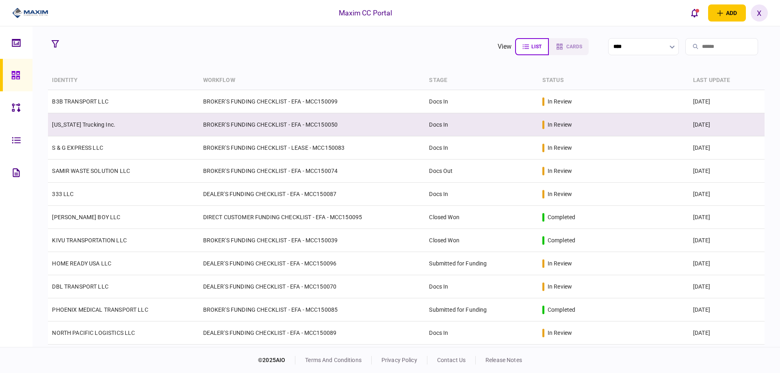
click at [194, 123] on td "Arizona Trucking Inc." at bounding box center [123, 124] width 151 height 23
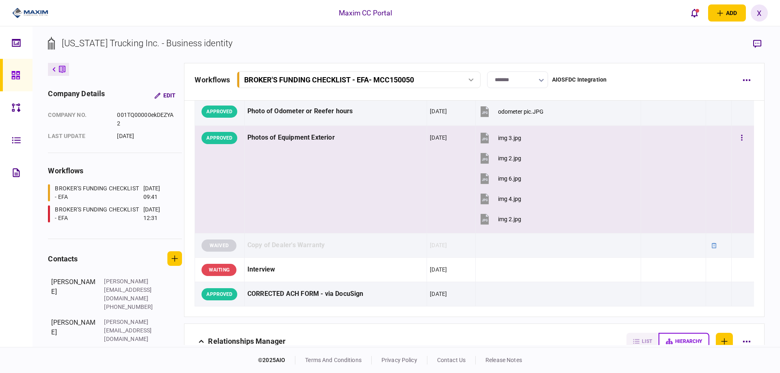
scroll to position [939, 0]
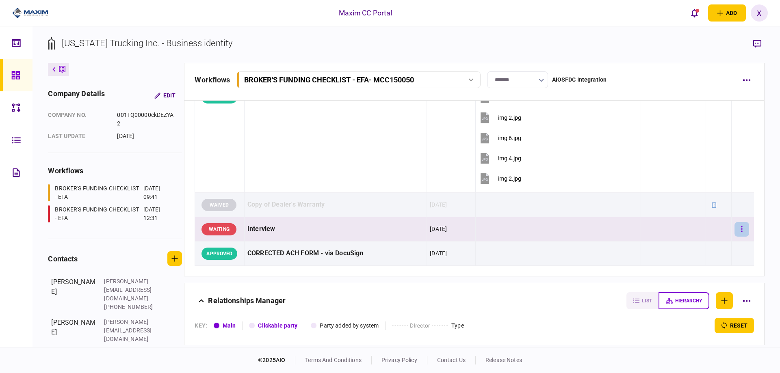
click at [734, 229] on button "button" at bounding box center [741, 229] width 15 height 15
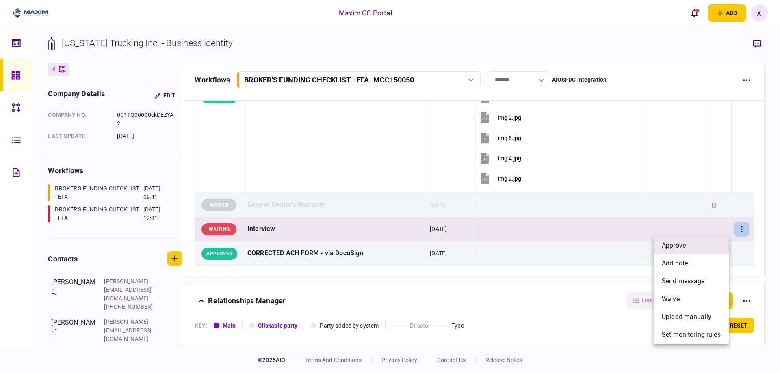
click at [702, 240] on li "approve" at bounding box center [691, 246] width 75 height 18
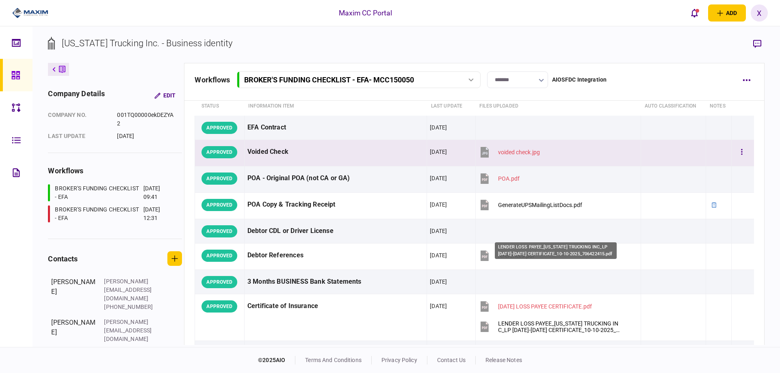
scroll to position [0, 0]
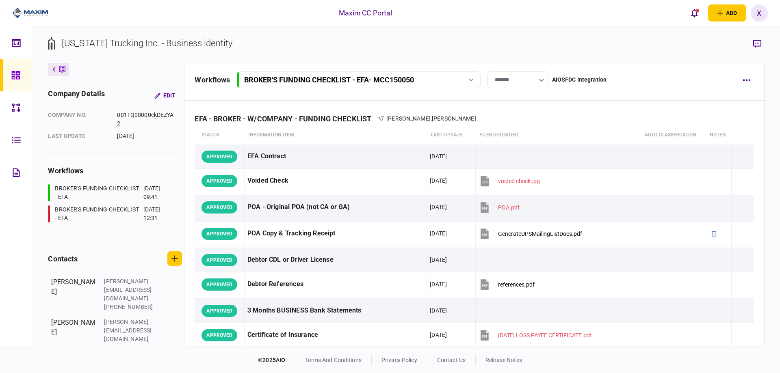
click at [518, 83] on input "*******" at bounding box center [517, 79] width 61 height 17
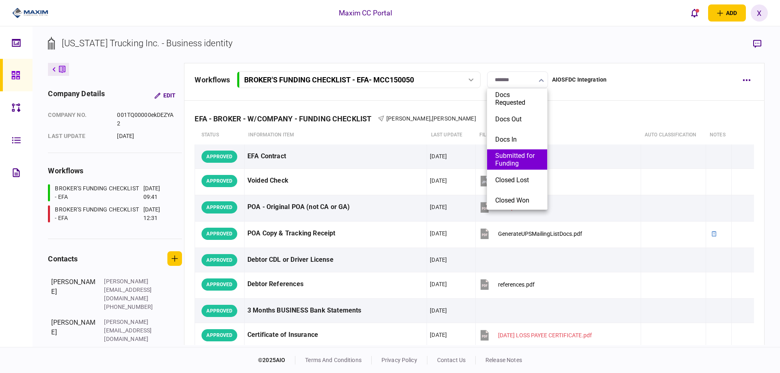
click at [528, 157] on button "Submitted for Funding" at bounding box center [517, 159] width 44 height 15
type input "**********"
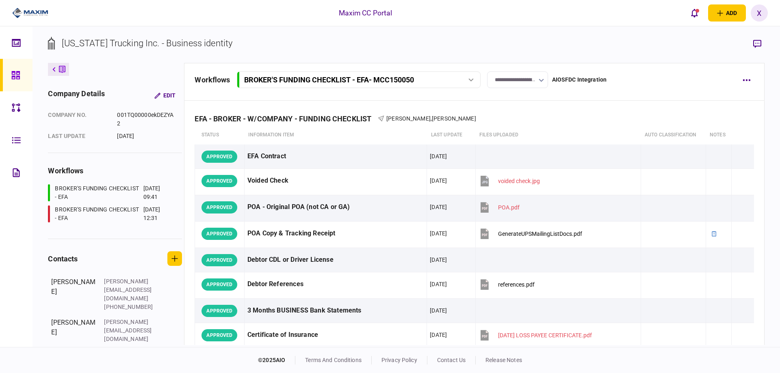
click at [32, 15] on img at bounding box center [30, 13] width 36 height 12
click at [18, 80] on div at bounding box center [17, 75] width 13 height 32
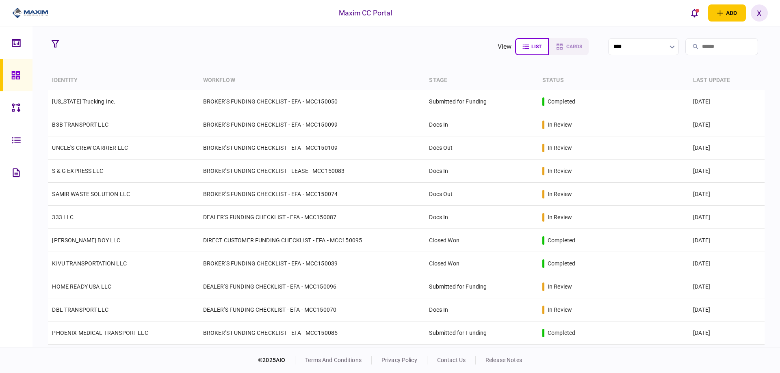
click at [27, 9] on img at bounding box center [30, 13] width 36 height 12
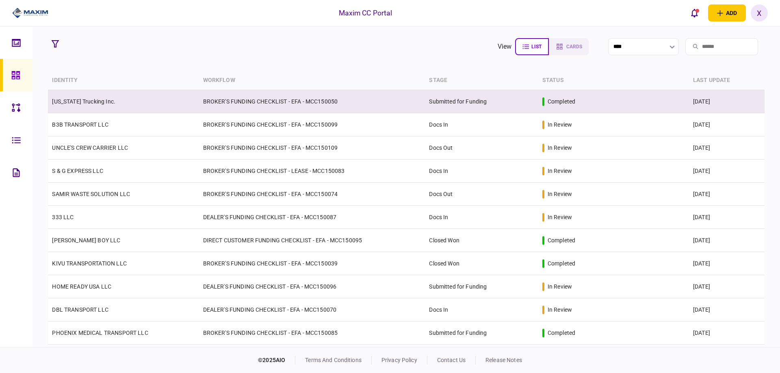
click at [480, 97] on td "Submitted for Funding" at bounding box center [481, 101] width 113 height 23
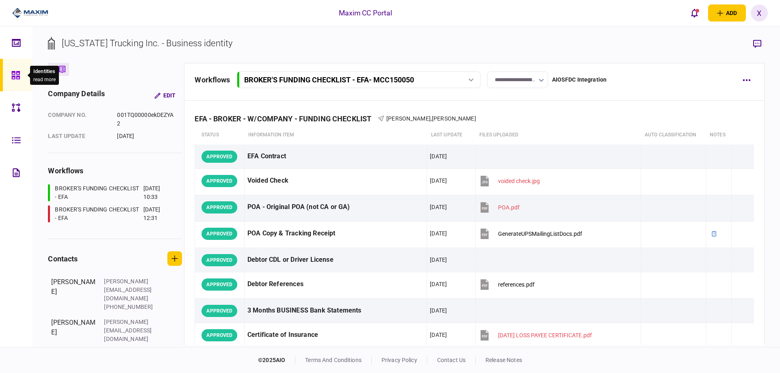
click at [12, 67] on div at bounding box center [17, 75] width 13 height 32
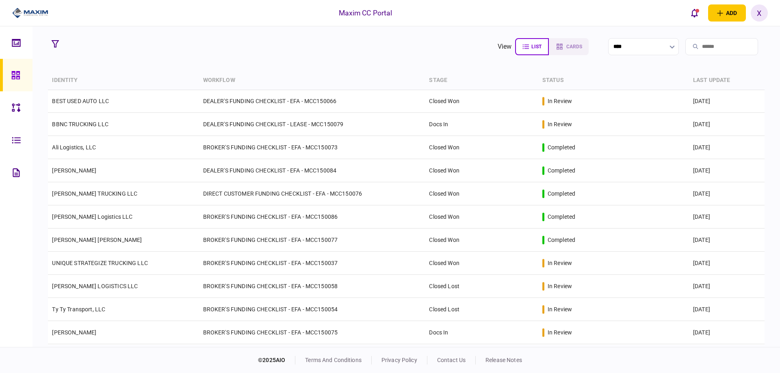
scroll to position [575, 0]
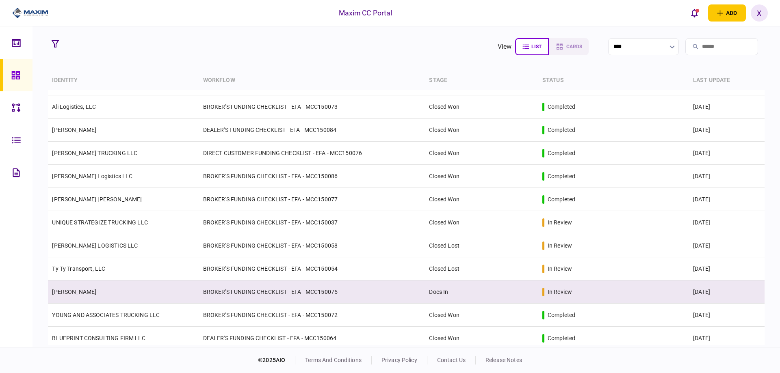
click at [87, 290] on link "KRUME NEDEV" at bounding box center [74, 292] width 44 height 6
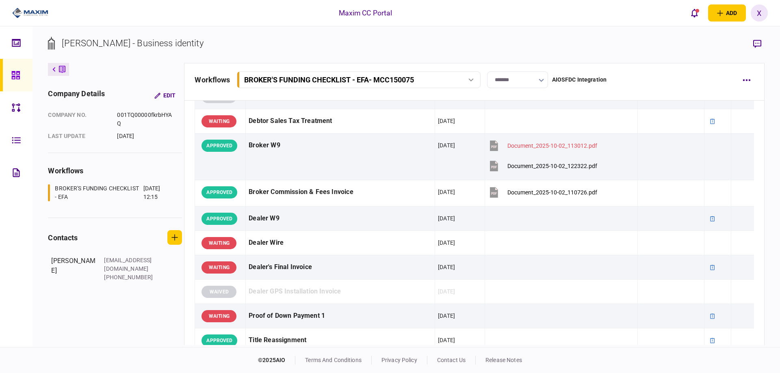
scroll to position [366, 0]
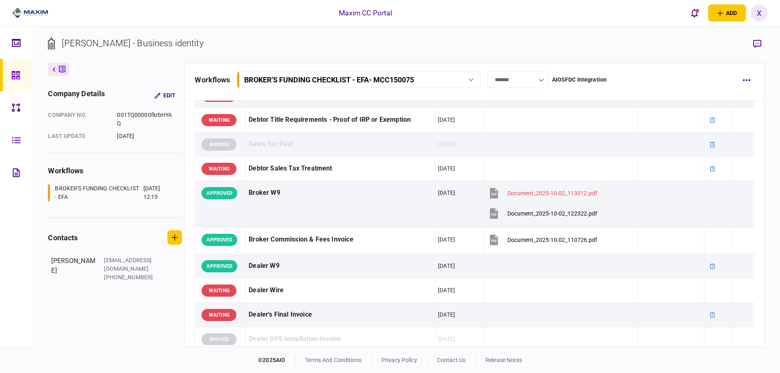
click at [37, 13] on img at bounding box center [30, 13] width 36 height 12
click at [13, 68] on div at bounding box center [17, 75] width 13 height 32
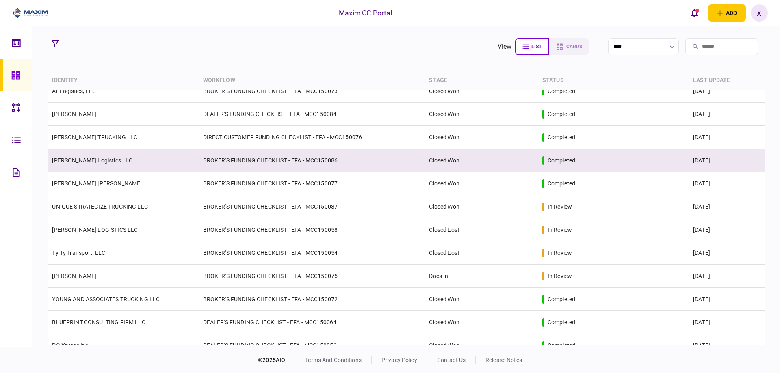
scroll to position [609, 0]
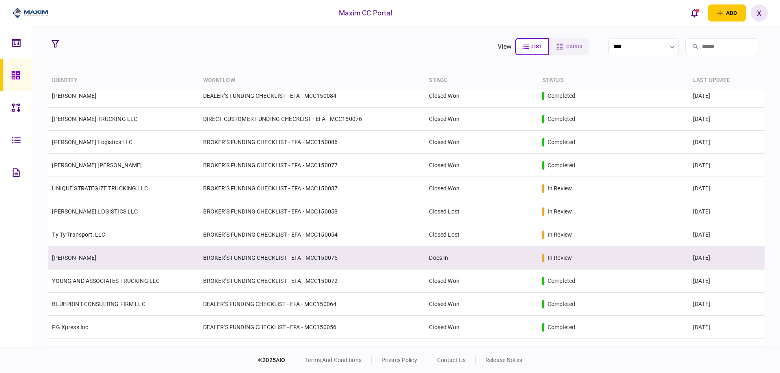
click at [92, 254] on td "KRUME NEDEV" at bounding box center [123, 258] width 151 height 23
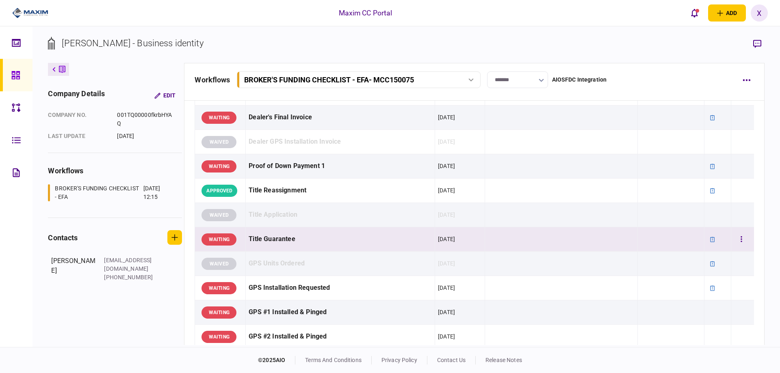
scroll to position [569, 0]
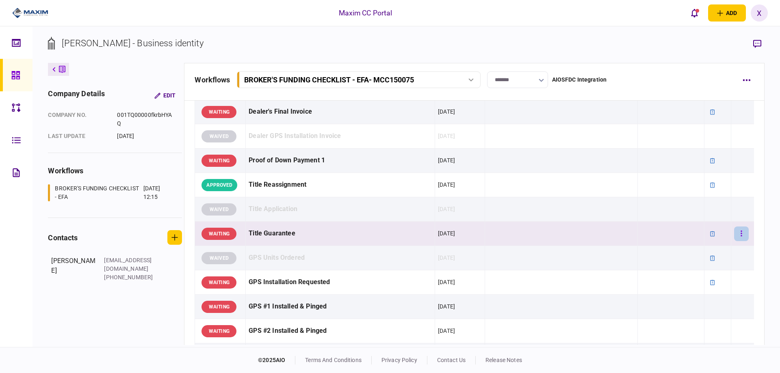
click at [736, 239] on button "button" at bounding box center [741, 234] width 15 height 15
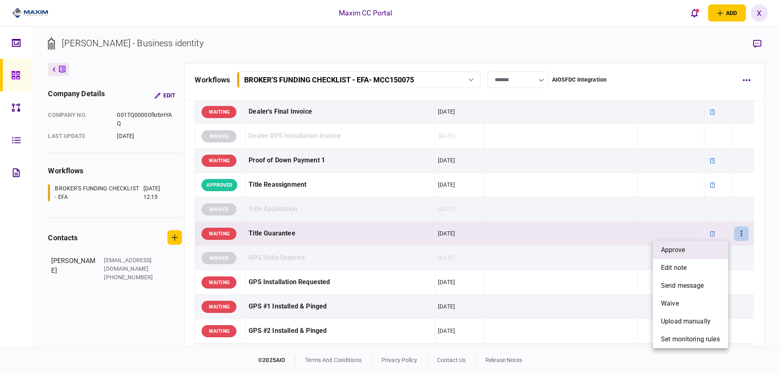
click at [667, 247] on span "approve" at bounding box center [673, 250] width 24 height 10
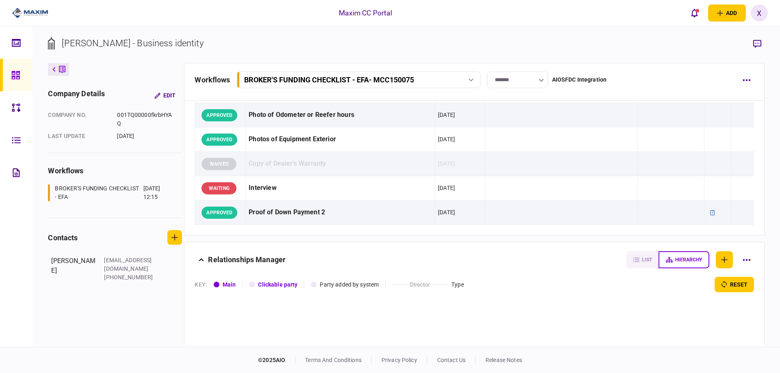
scroll to position [812, 0]
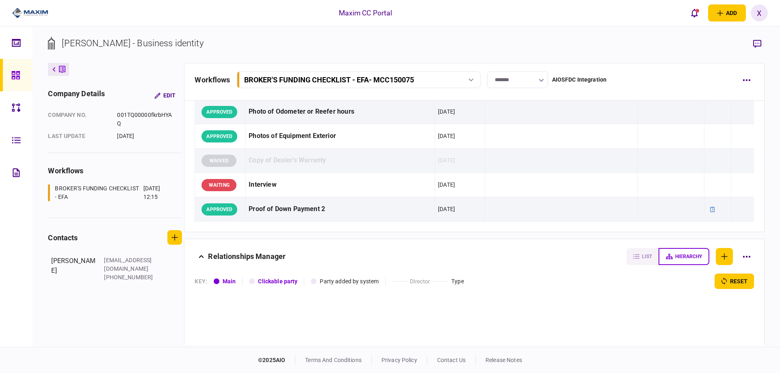
click at [16, 74] on icon at bounding box center [15, 75] width 9 height 9
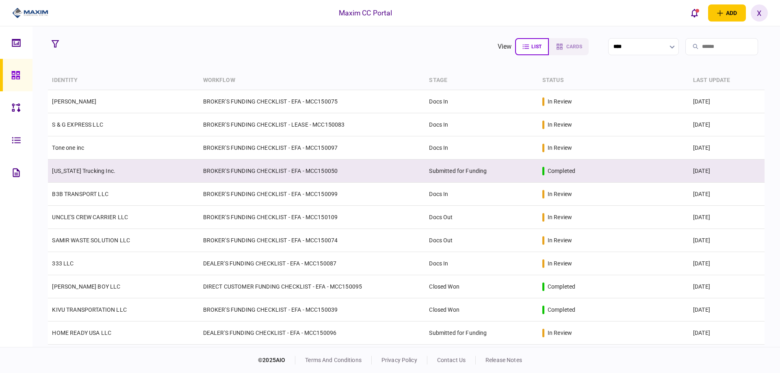
click at [88, 176] on td "Arizona Trucking Inc." at bounding box center [123, 171] width 151 height 23
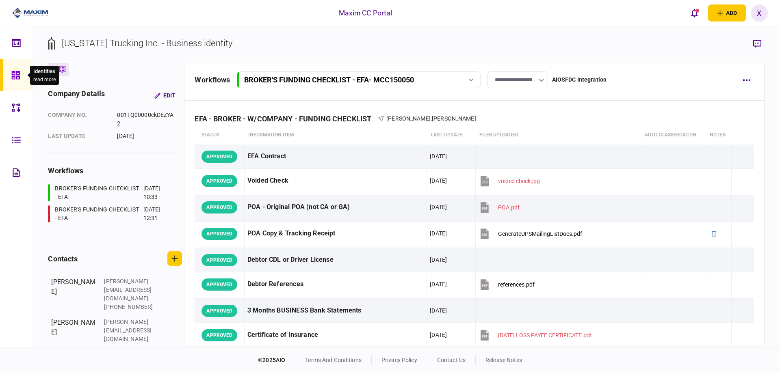
click at [20, 69] on div at bounding box center [17, 75] width 13 height 32
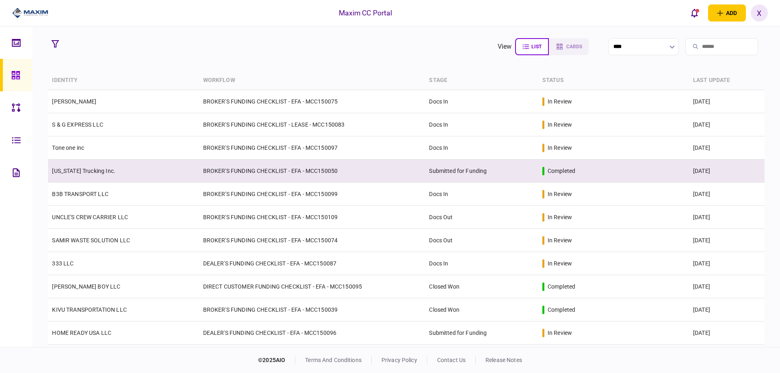
click at [82, 166] on td "Arizona Trucking Inc." at bounding box center [123, 171] width 151 height 23
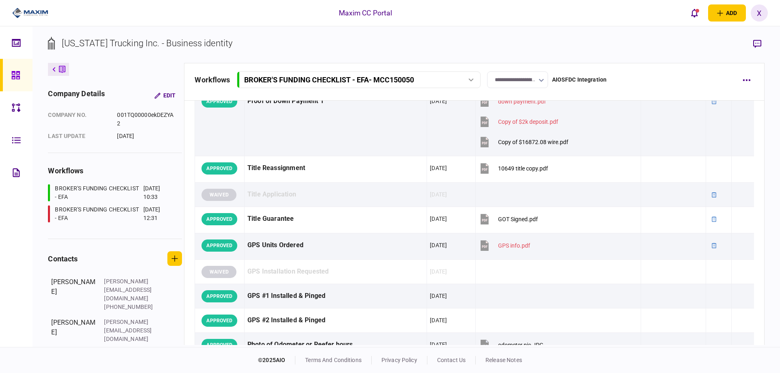
scroll to position [650, 0]
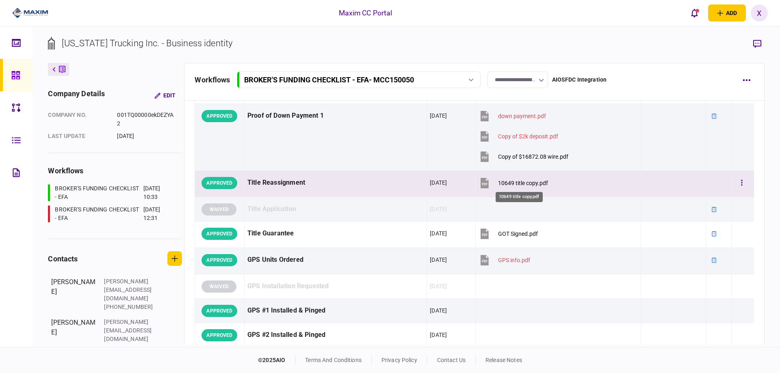
click at [522, 182] on div "10649 title copy.pdf" at bounding box center [523, 183] width 50 height 6
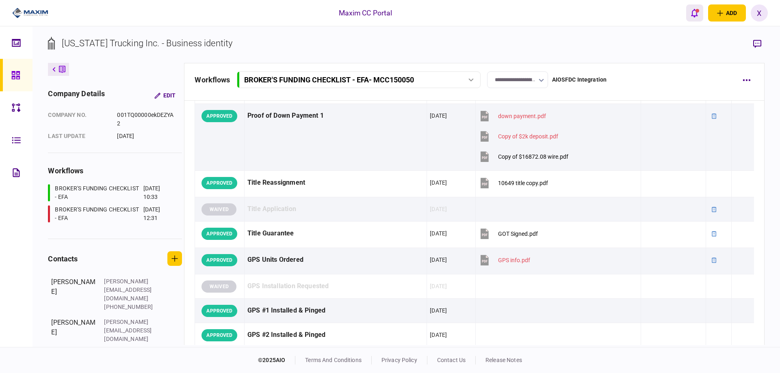
click at [697, 17] on icon "open notifications list" at bounding box center [694, 13] width 7 height 9
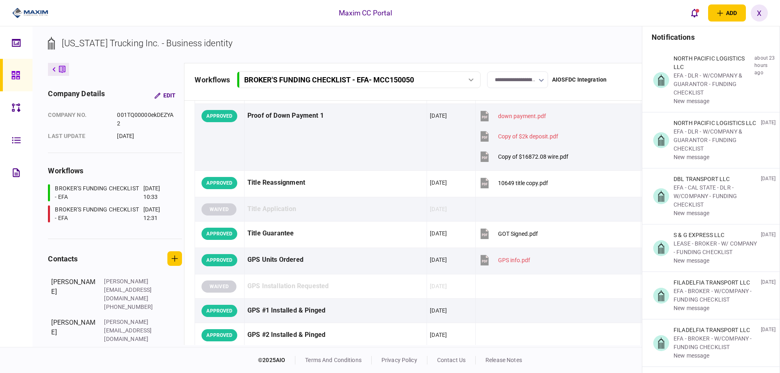
click at [22, 13] on img at bounding box center [30, 13] width 36 height 12
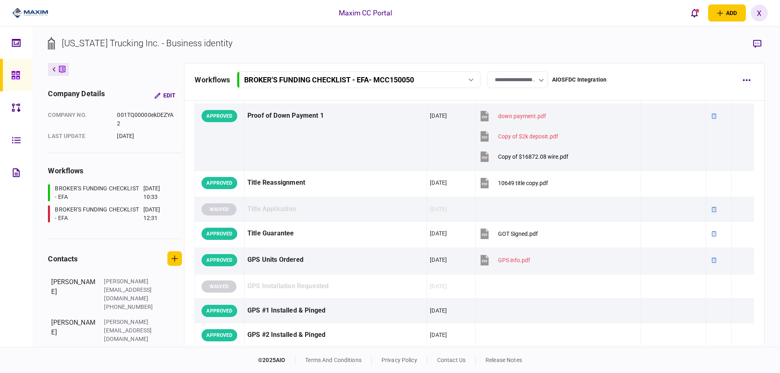
click at [22, 13] on img at bounding box center [30, 13] width 36 height 12
click at [21, 6] on div at bounding box center [27, 13] width 54 height 26
click at [17, 44] on icon at bounding box center [17, 44] width 1 height 2
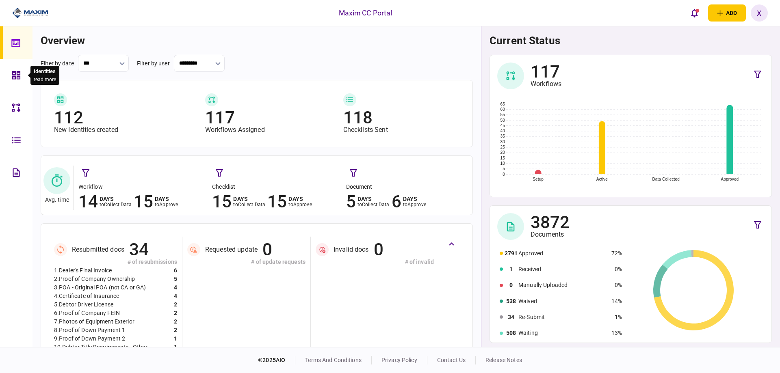
click at [12, 76] on icon at bounding box center [16, 75] width 9 height 9
